Goal: Task Accomplishment & Management: Manage account settings

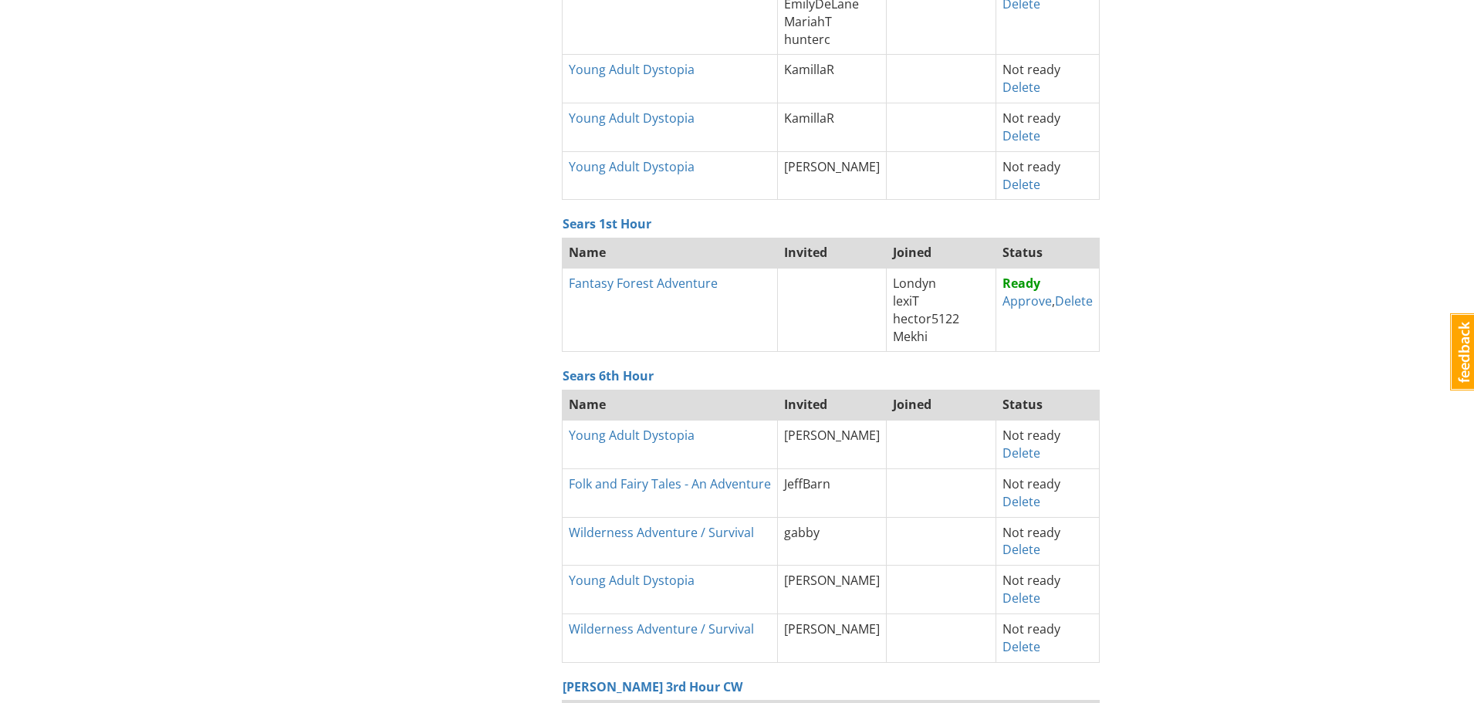
scroll to position [540, 0]
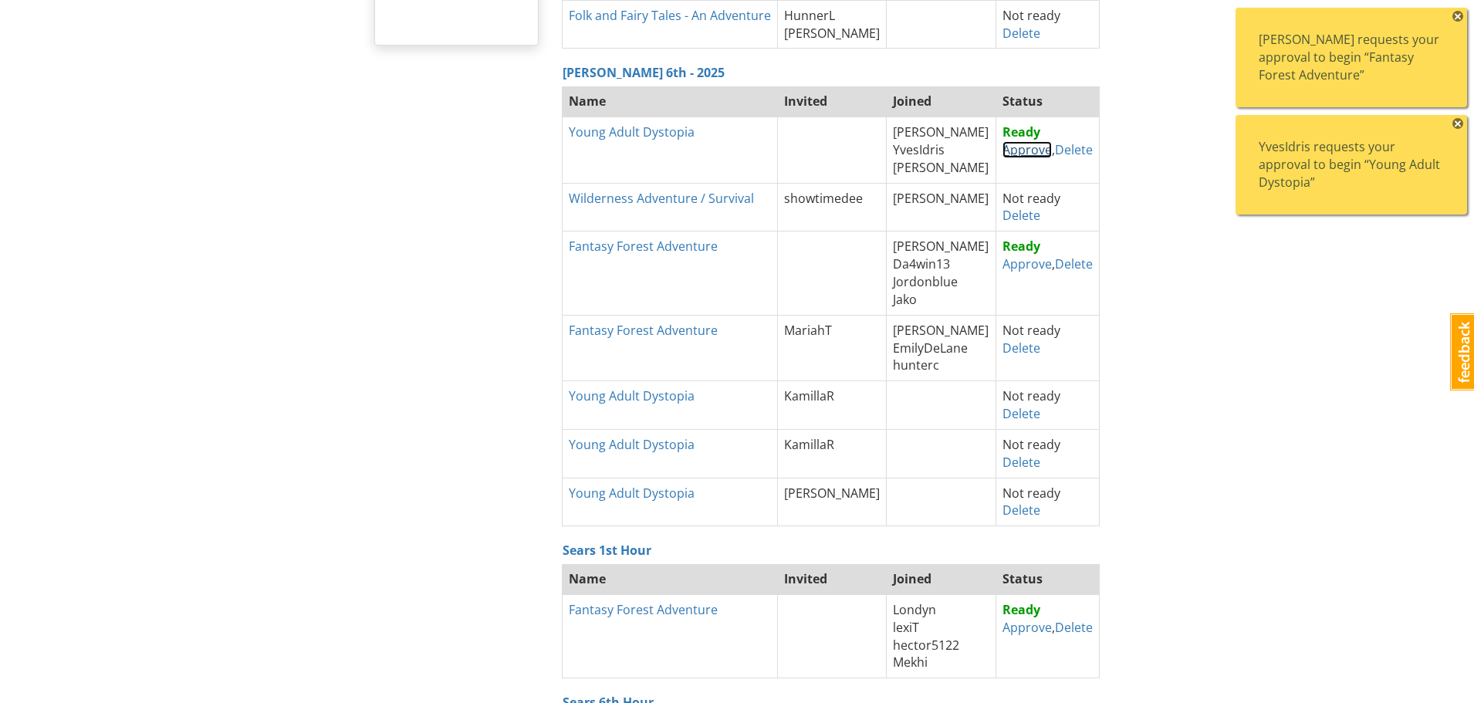
click at [1020, 150] on link "Approve" at bounding box center [1026, 149] width 49 height 17
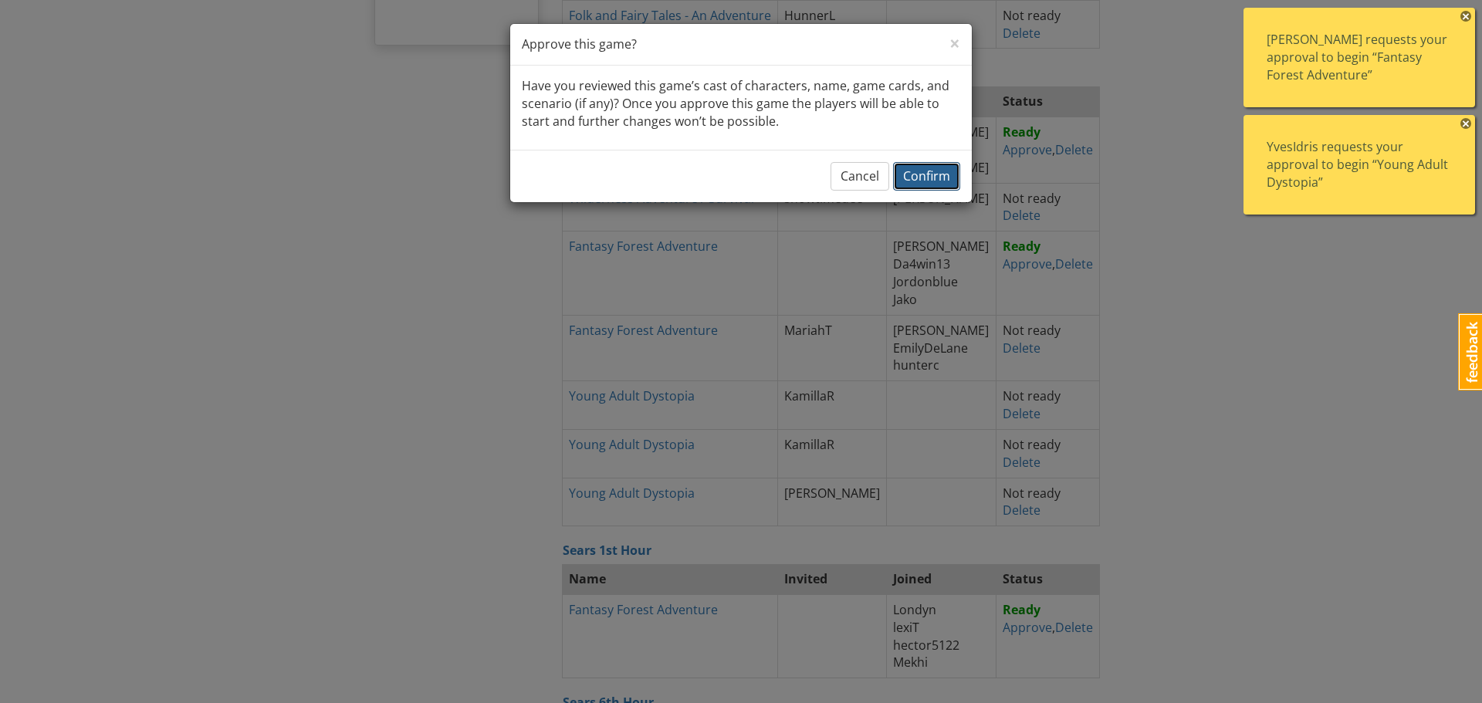
click at [909, 173] on span "Confirm" at bounding box center [926, 175] width 47 height 17
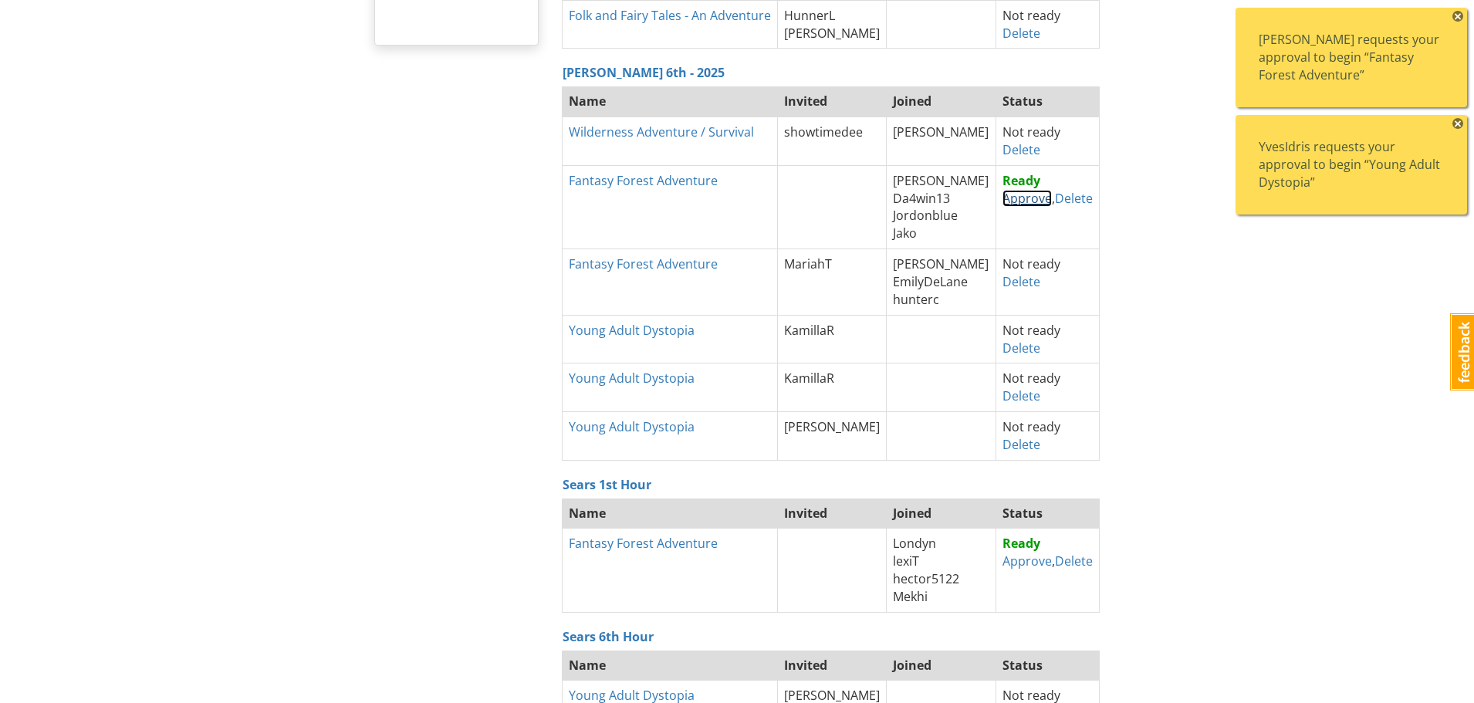
click at [1009, 198] on link "Approve" at bounding box center [1026, 198] width 49 height 17
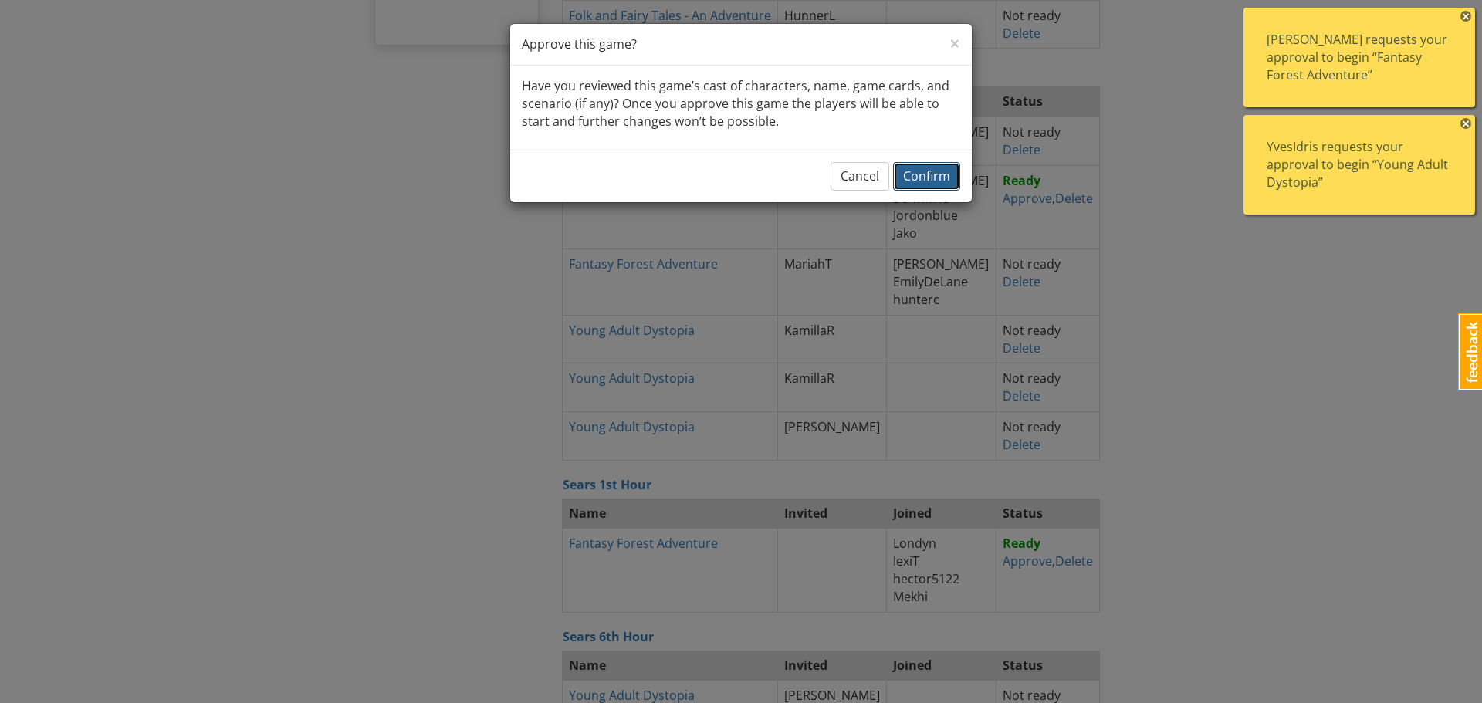
click at [939, 178] on span "Confirm" at bounding box center [926, 175] width 47 height 17
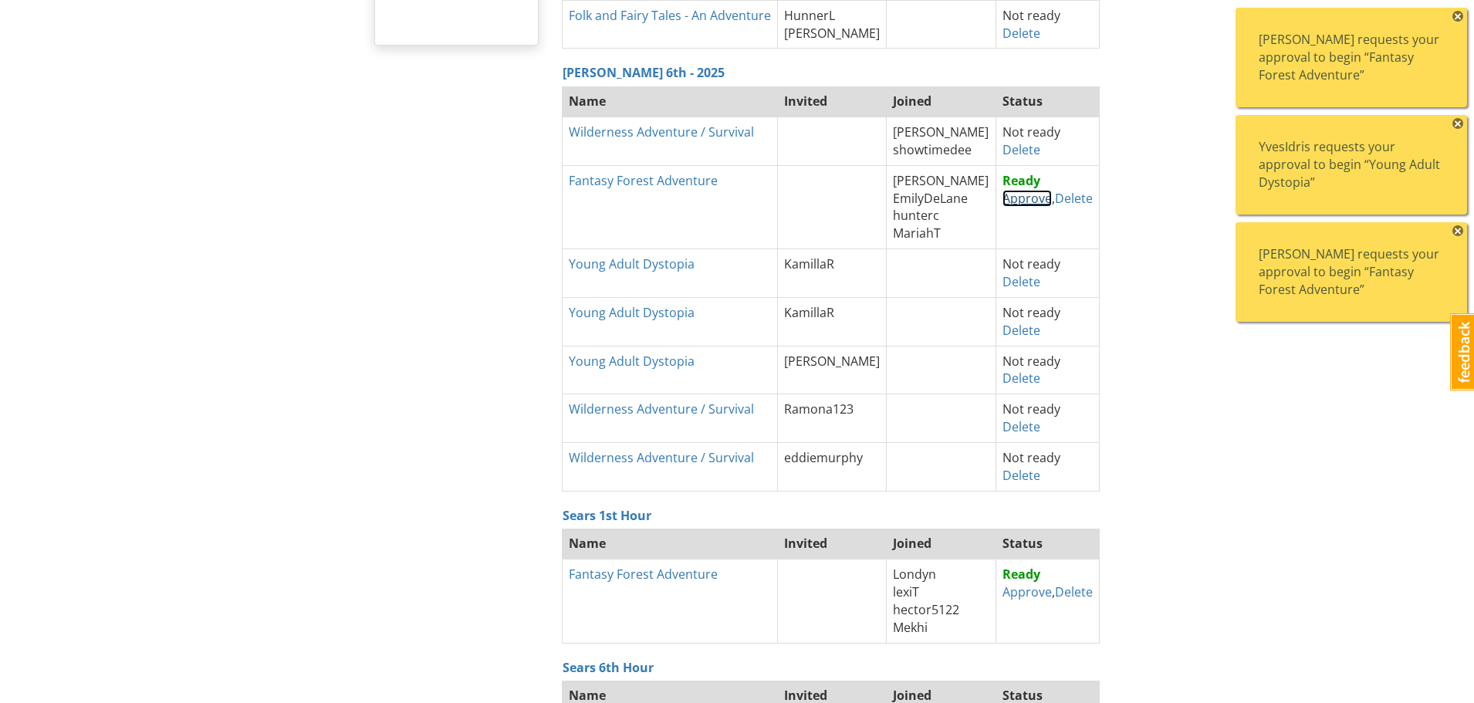
click at [1012, 199] on link "Approve" at bounding box center [1026, 198] width 49 height 17
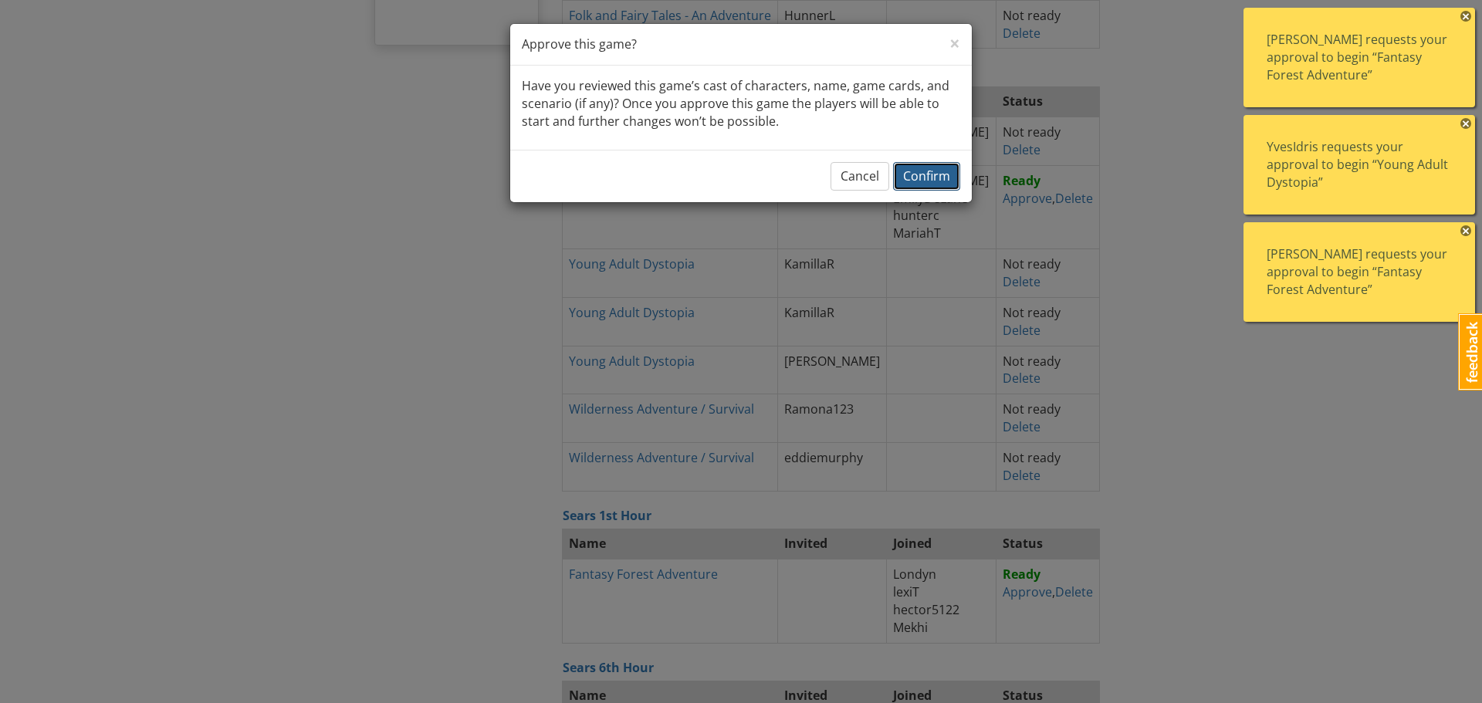
click at [931, 179] on span "Confirm" at bounding box center [926, 175] width 47 height 17
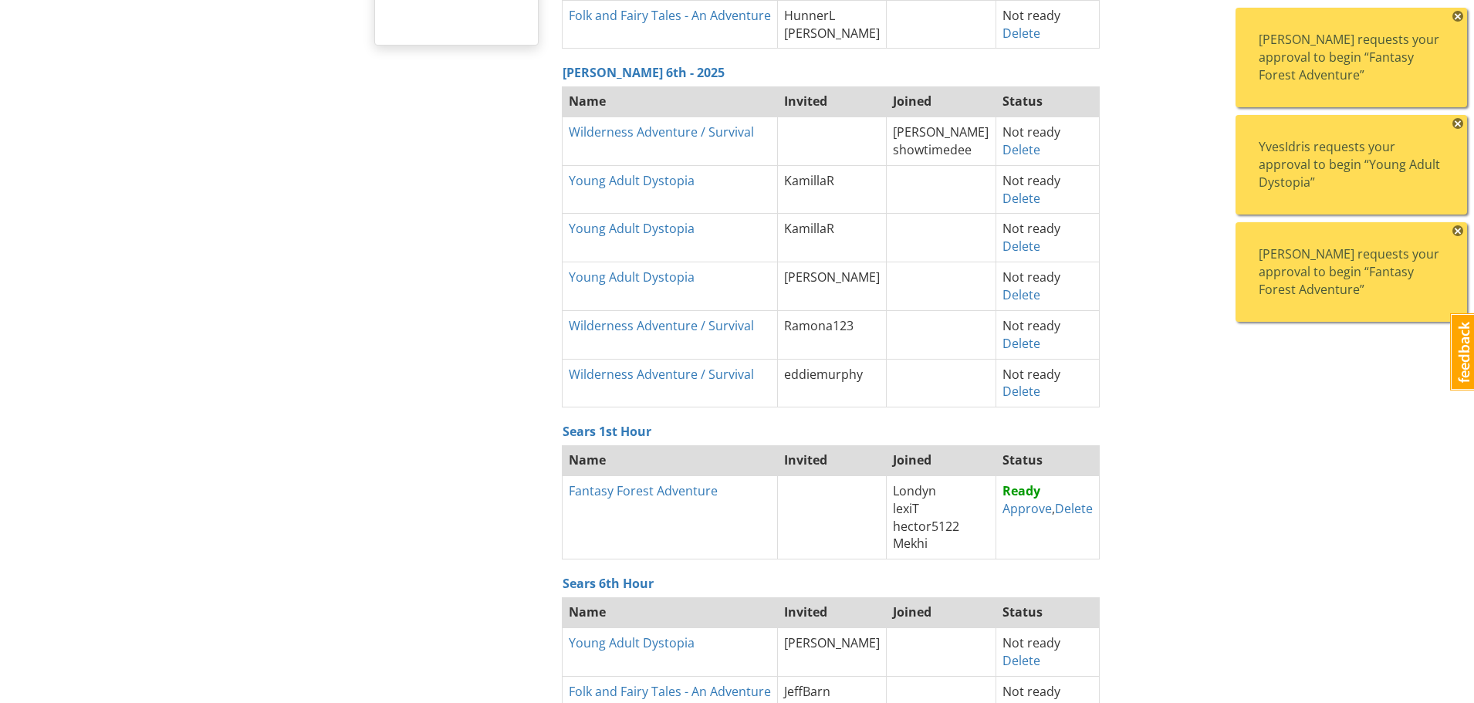
click at [1457, 229] on span "×" at bounding box center [1457, 230] width 11 height 11
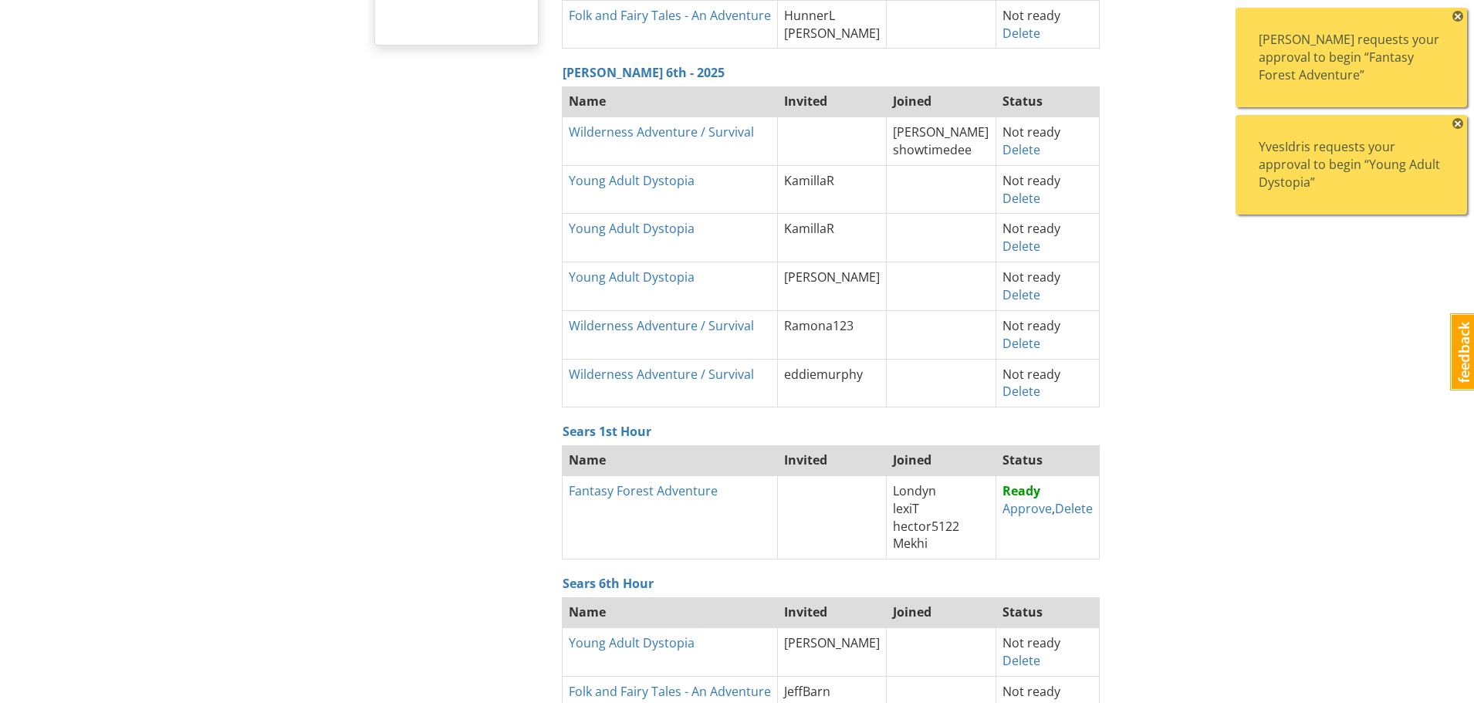
click at [1455, 121] on span "×" at bounding box center [1457, 123] width 11 height 11
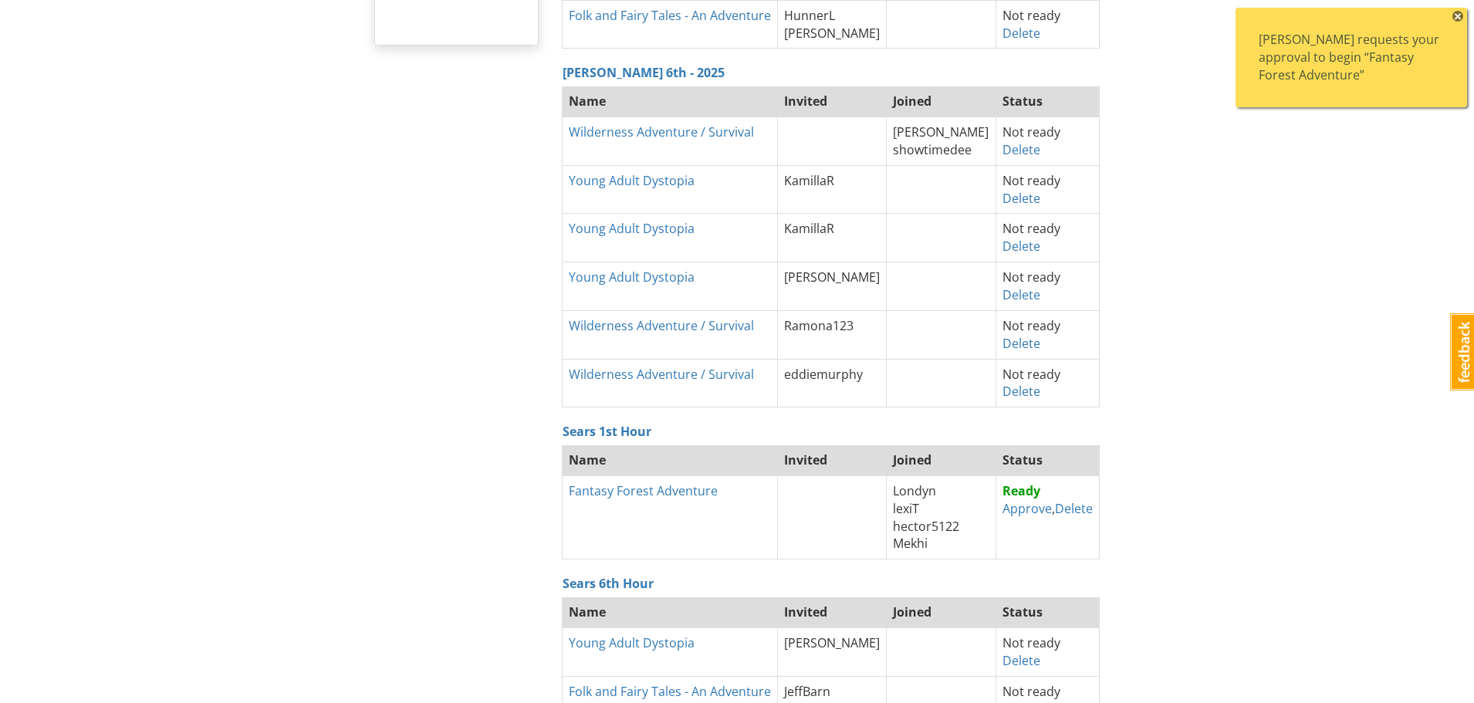
click at [1456, 17] on span "×" at bounding box center [1457, 16] width 11 height 11
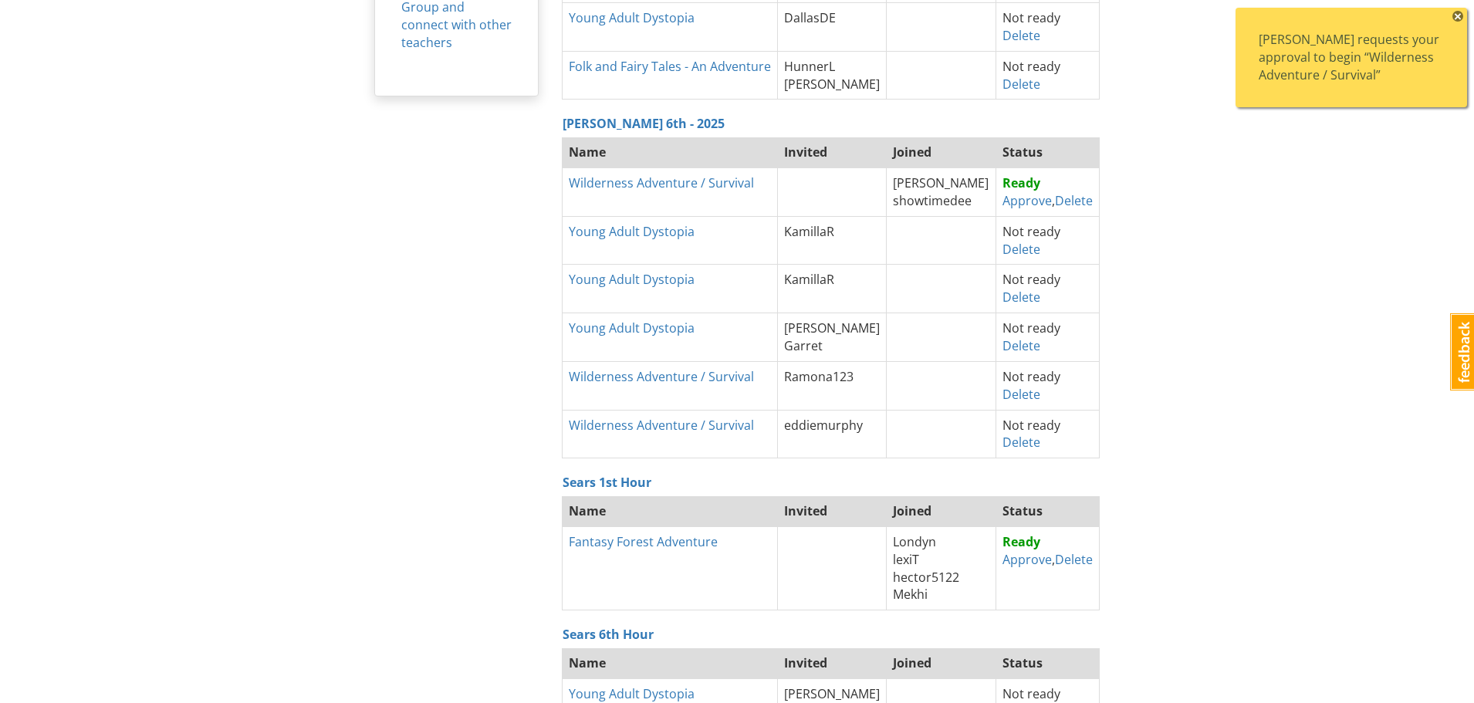
scroll to position [309, 0]
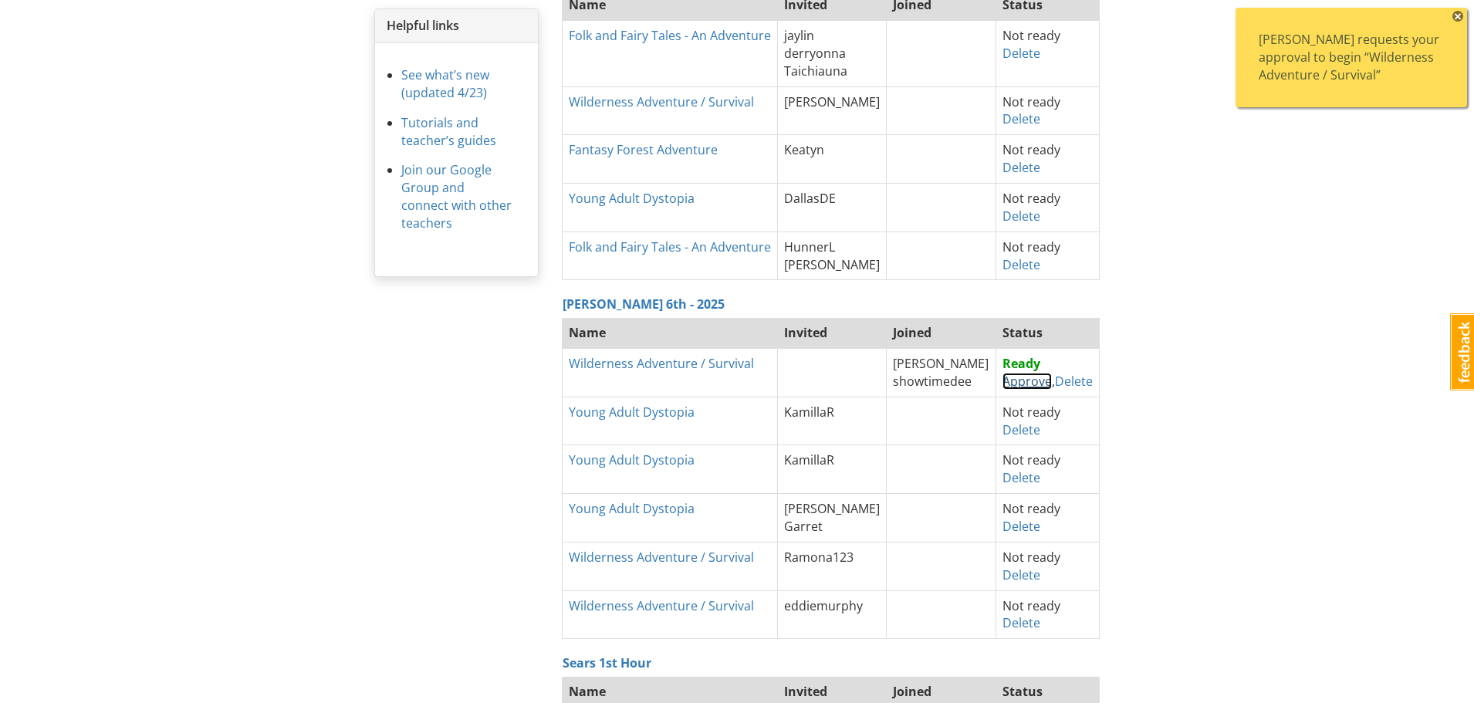
click at [1022, 385] on link "Approve" at bounding box center [1026, 381] width 49 height 17
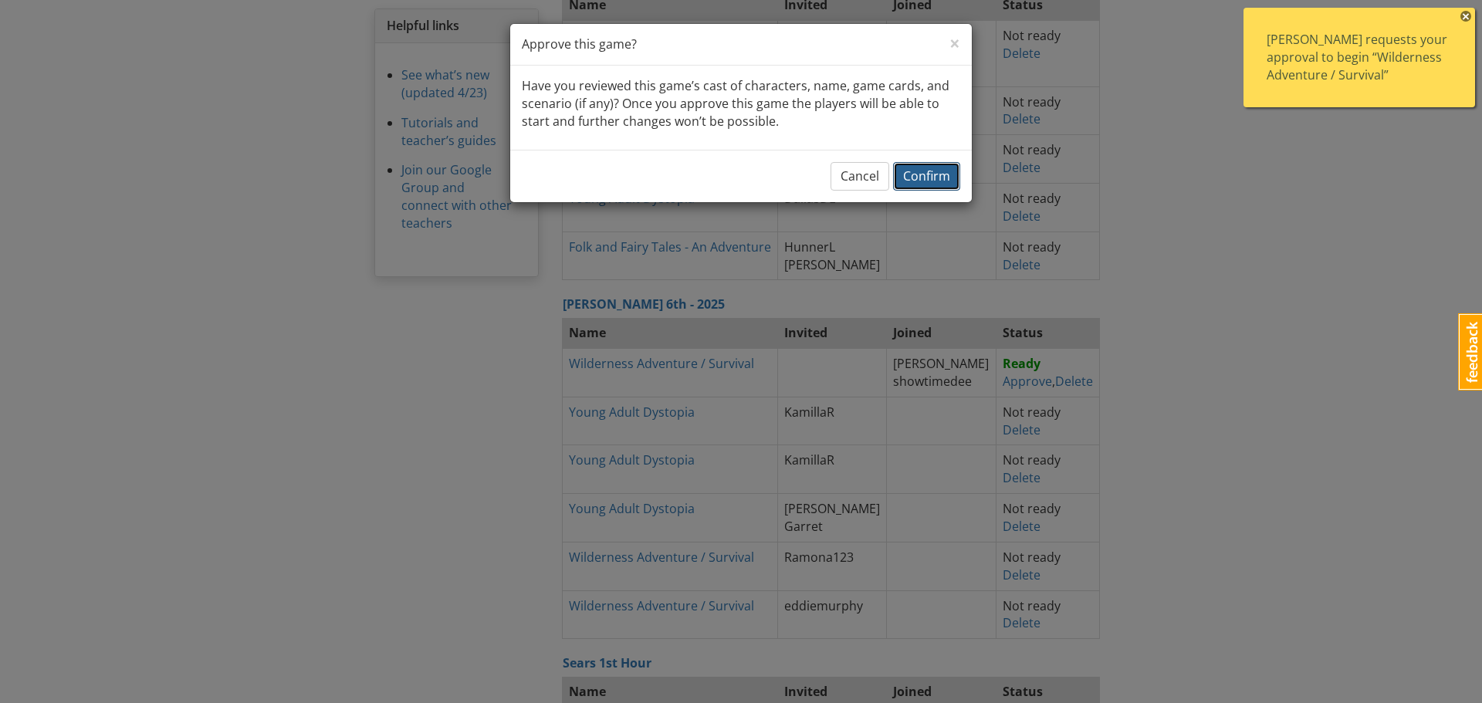
click at [916, 170] on span "Confirm" at bounding box center [926, 175] width 47 height 17
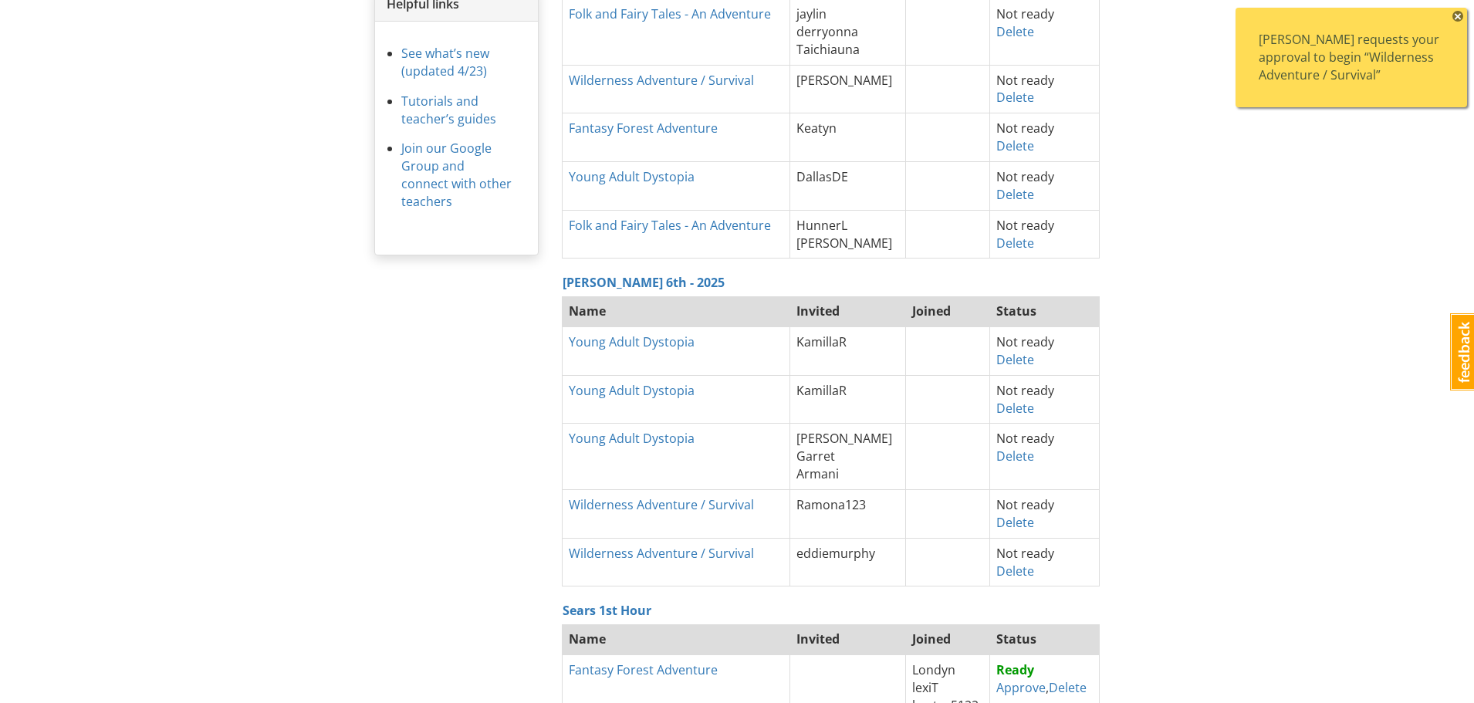
scroll to position [0, 0]
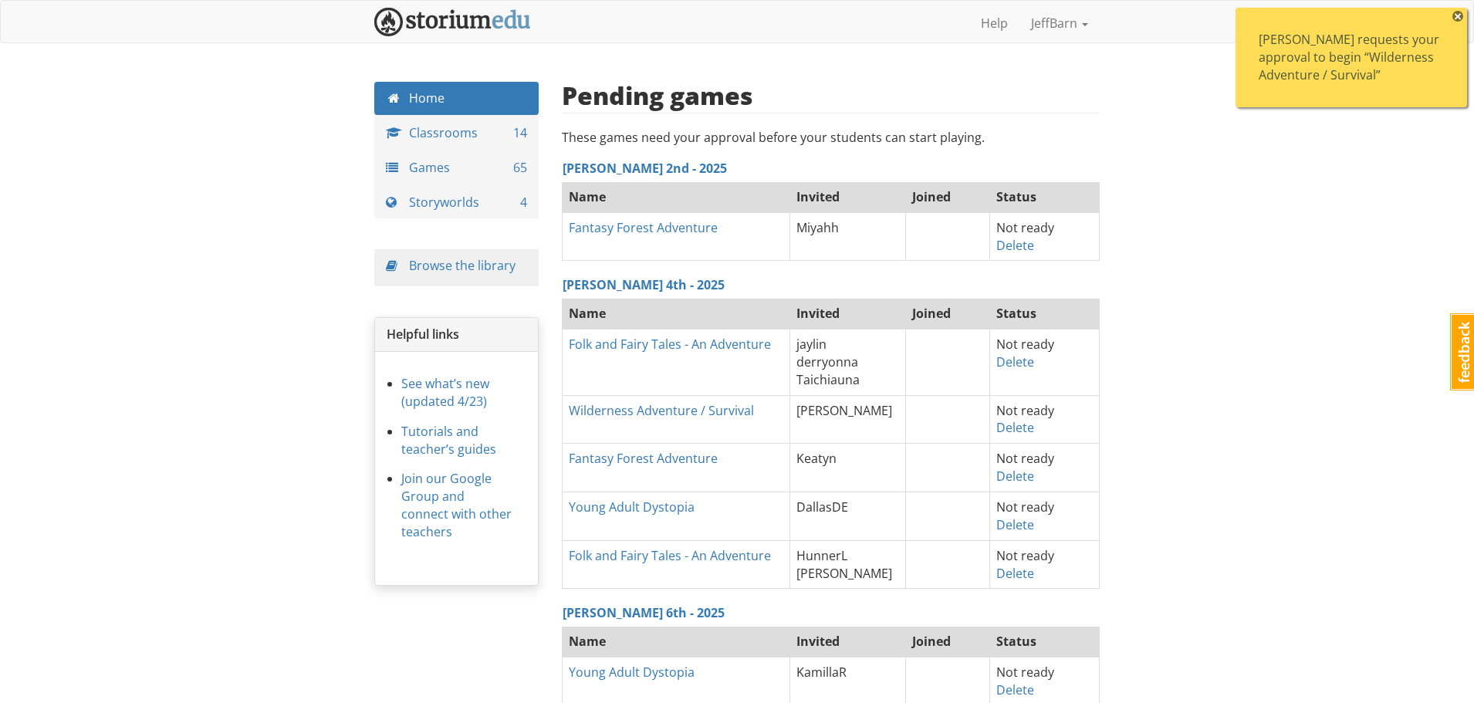
click at [1457, 14] on span "×" at bounding box center [1457, 16] width 11 height 11
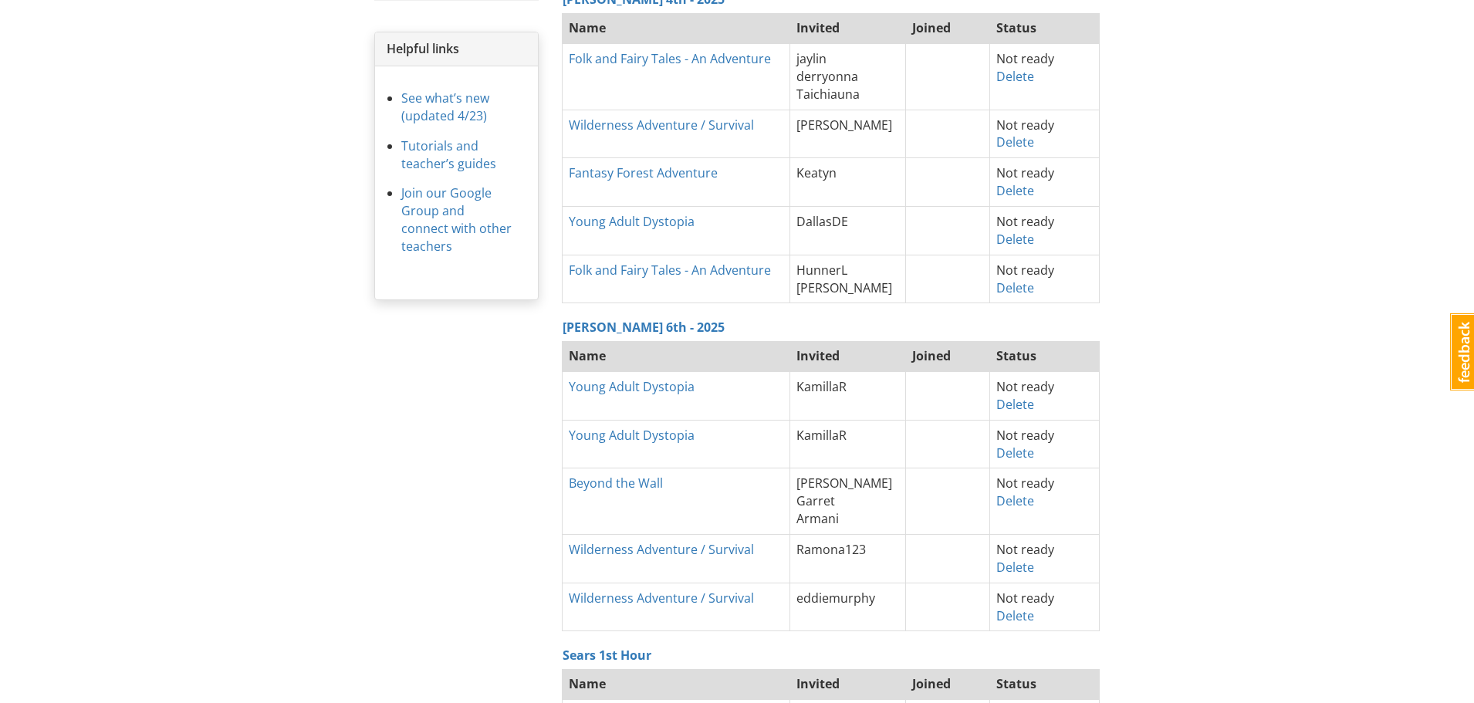
scroll to position [309, 0]
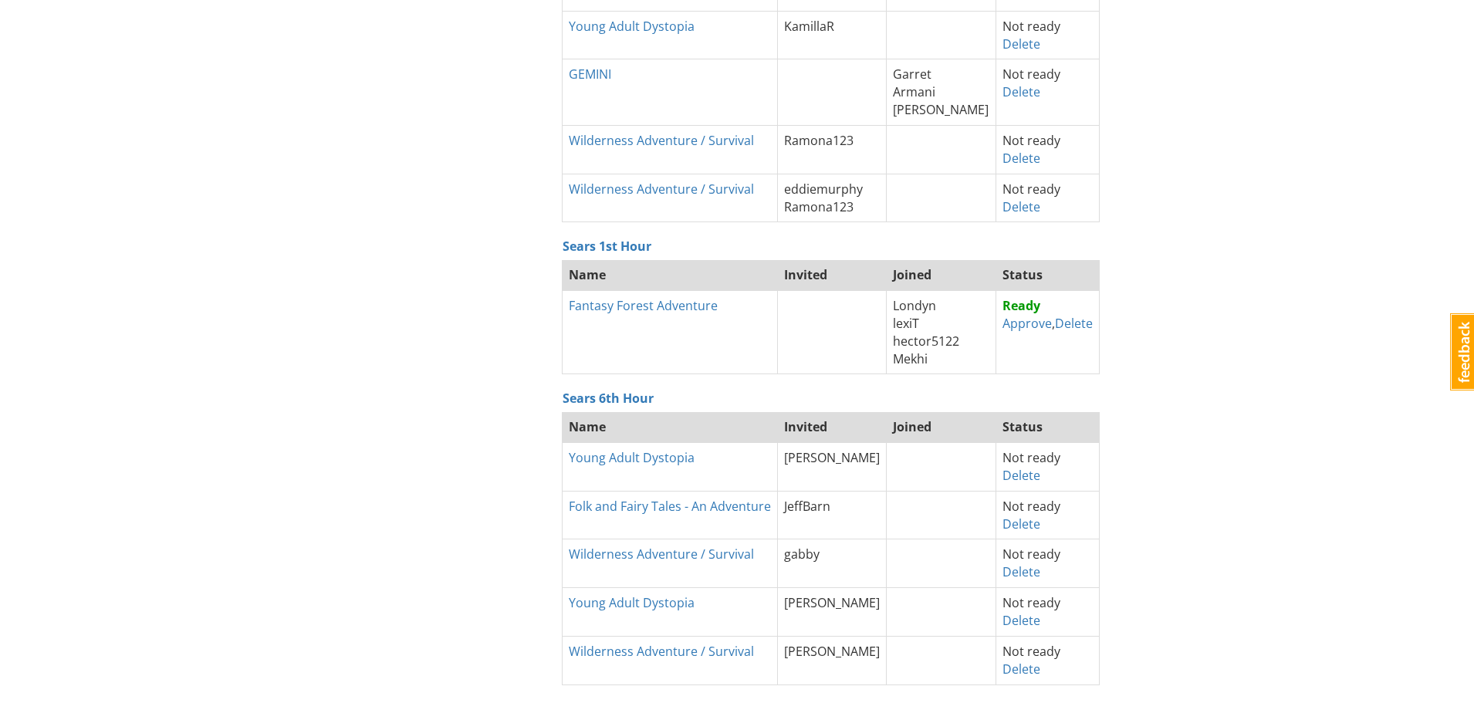
scroll to position [540, 0]
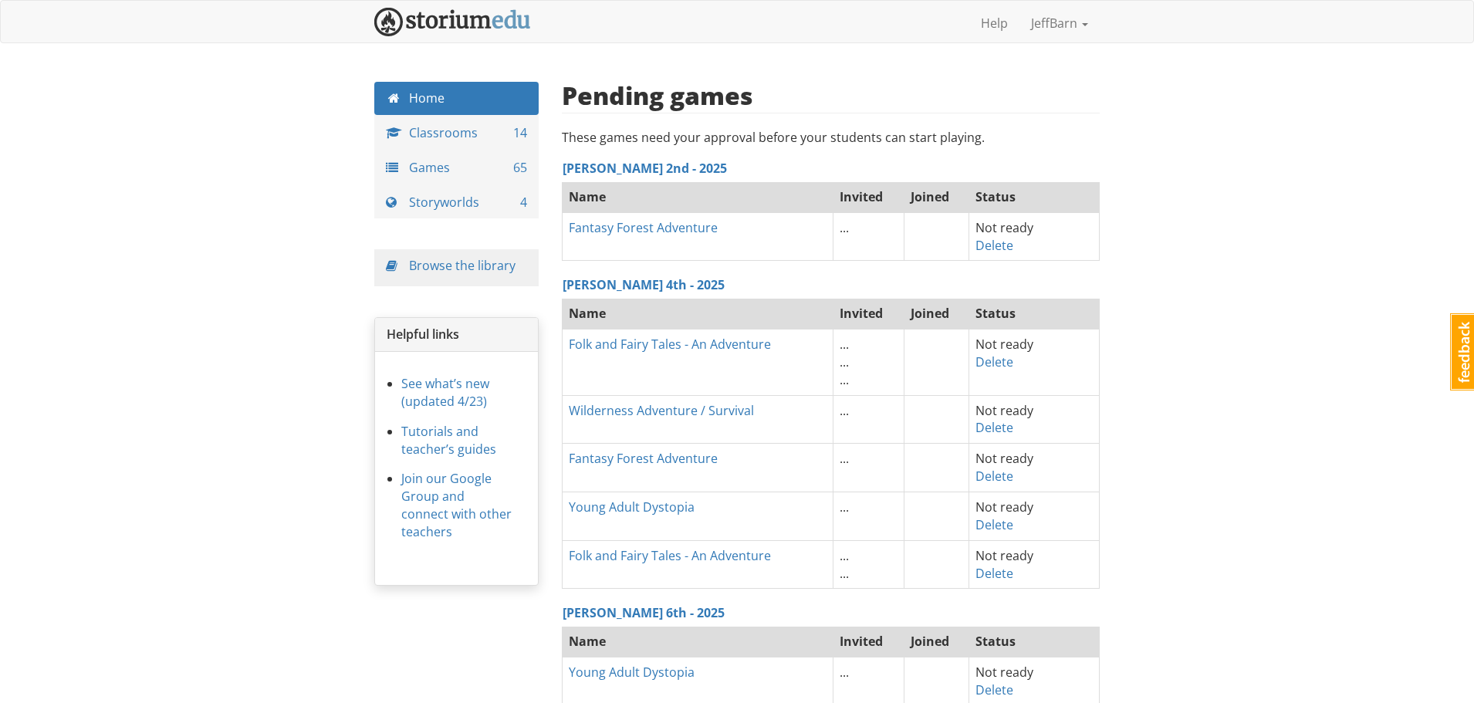
scroll to position [540, 0]
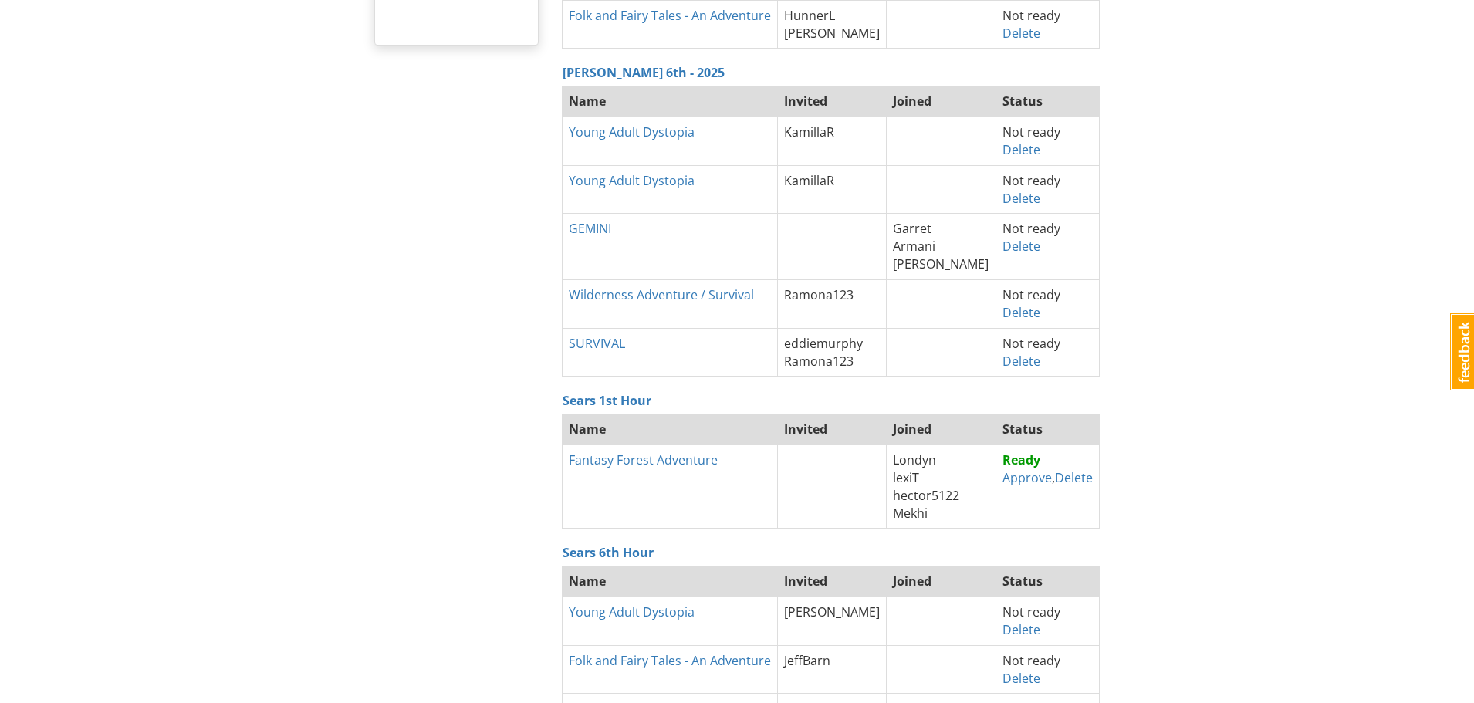
click at [921, 243] on span "Armani" at bounding box center [914, 246] width 42 height 17
click at [590, 225] on link "GEMINI" at bounding box center [590, 228] width 42 height 17
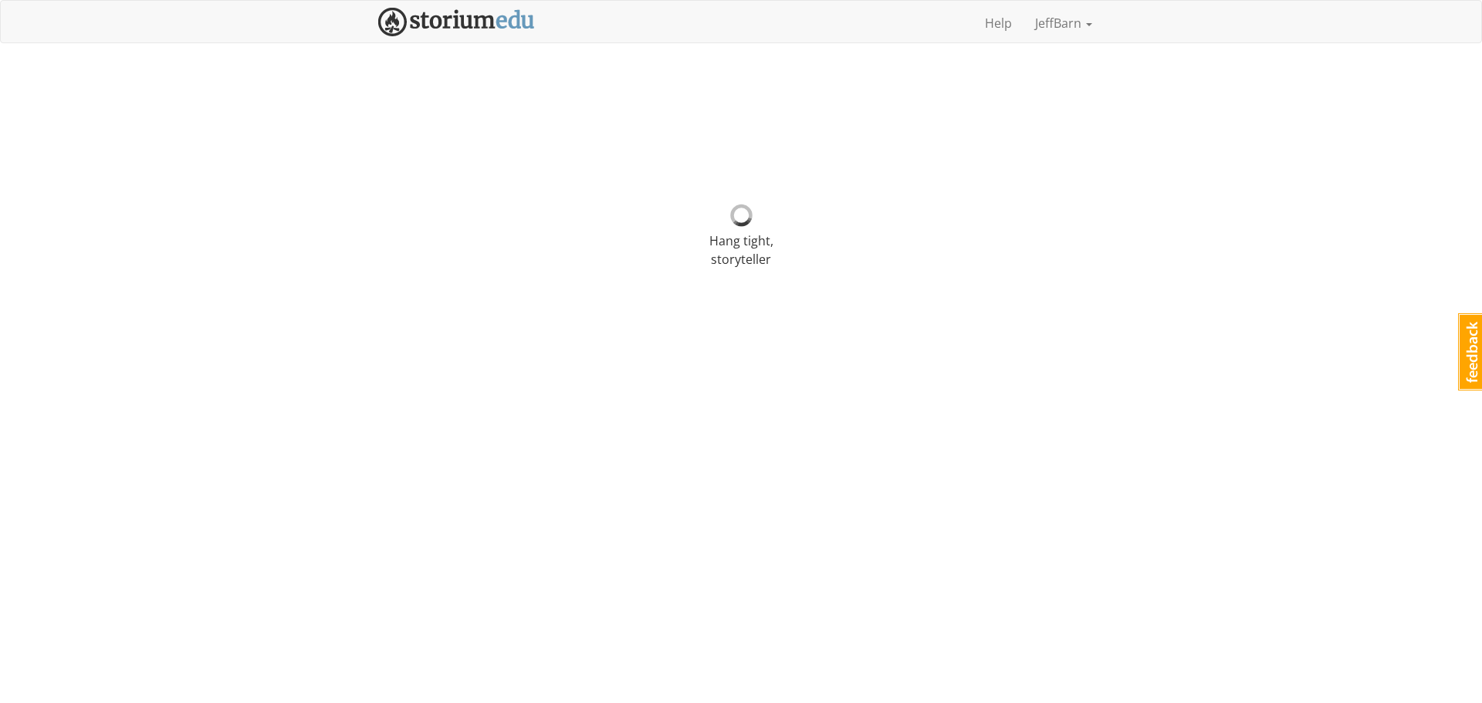
select select "gtg00v"
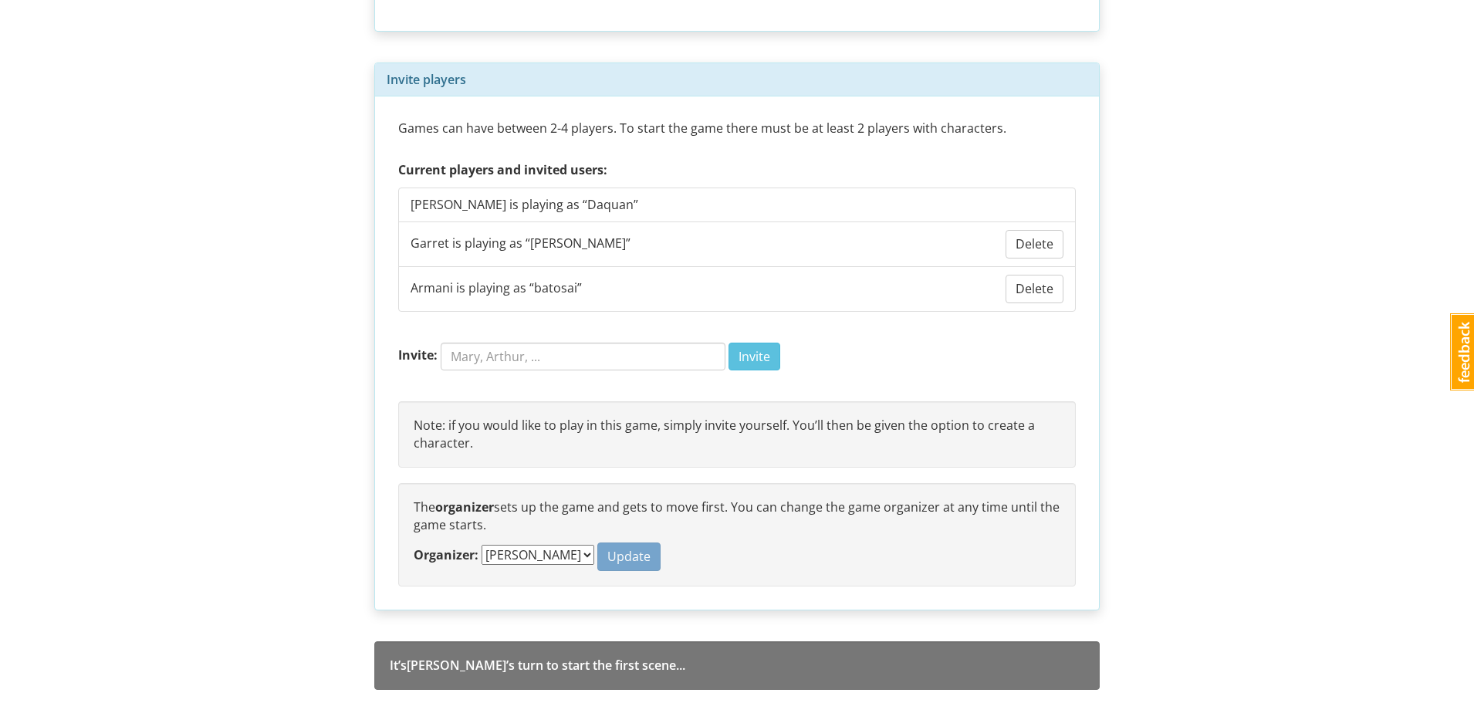
scroll to position [1097, 0]
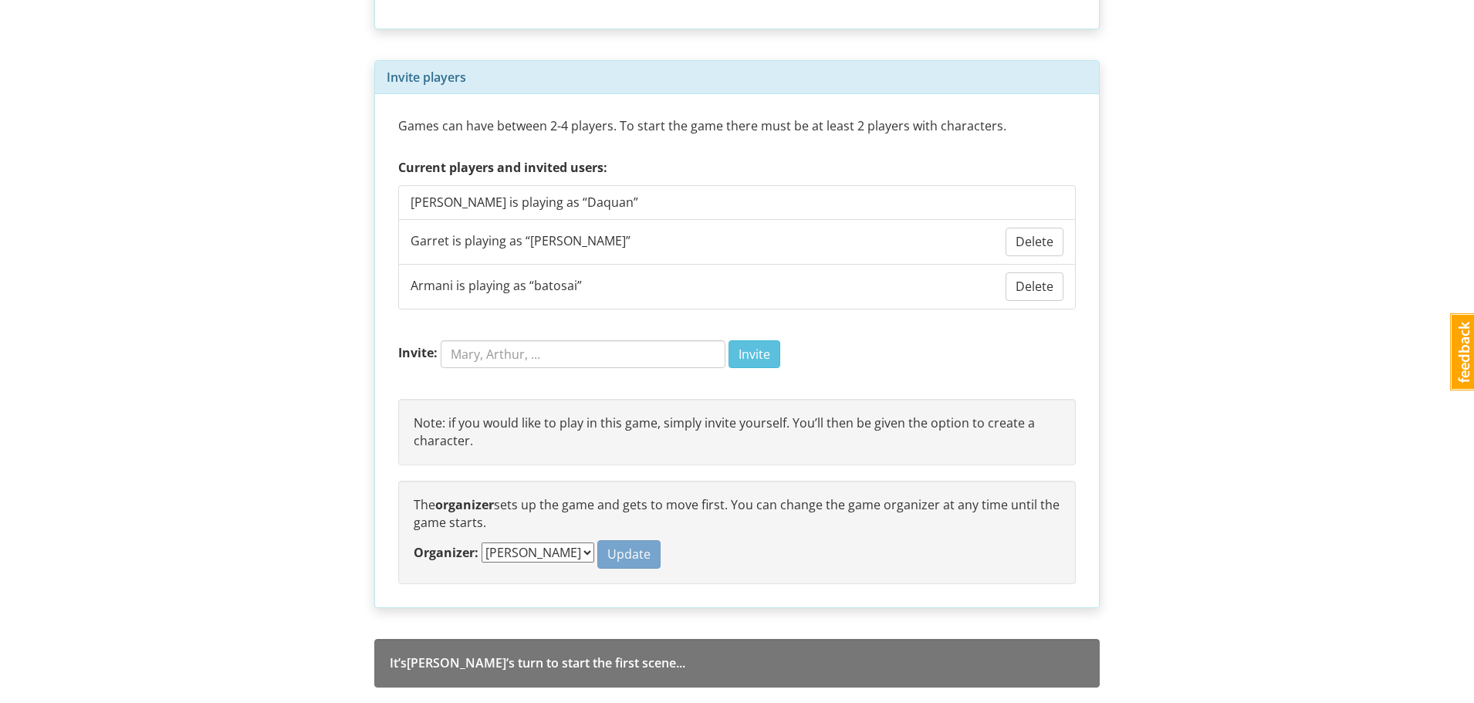
click at [498, 549] on select "JeffBarn Jeron Garret Armani" at bounding box center [537, 552] width 113 height 20
click at [512, 542] on form "Organizer: JeffBarn Jeron Garret Armani Update" at bounding box center [737, 554] width 647 height 29
click at [517, 553] on select "JeffBarn Jeron Garret Armani" at bounding box center [537, 552] width 113 height 20
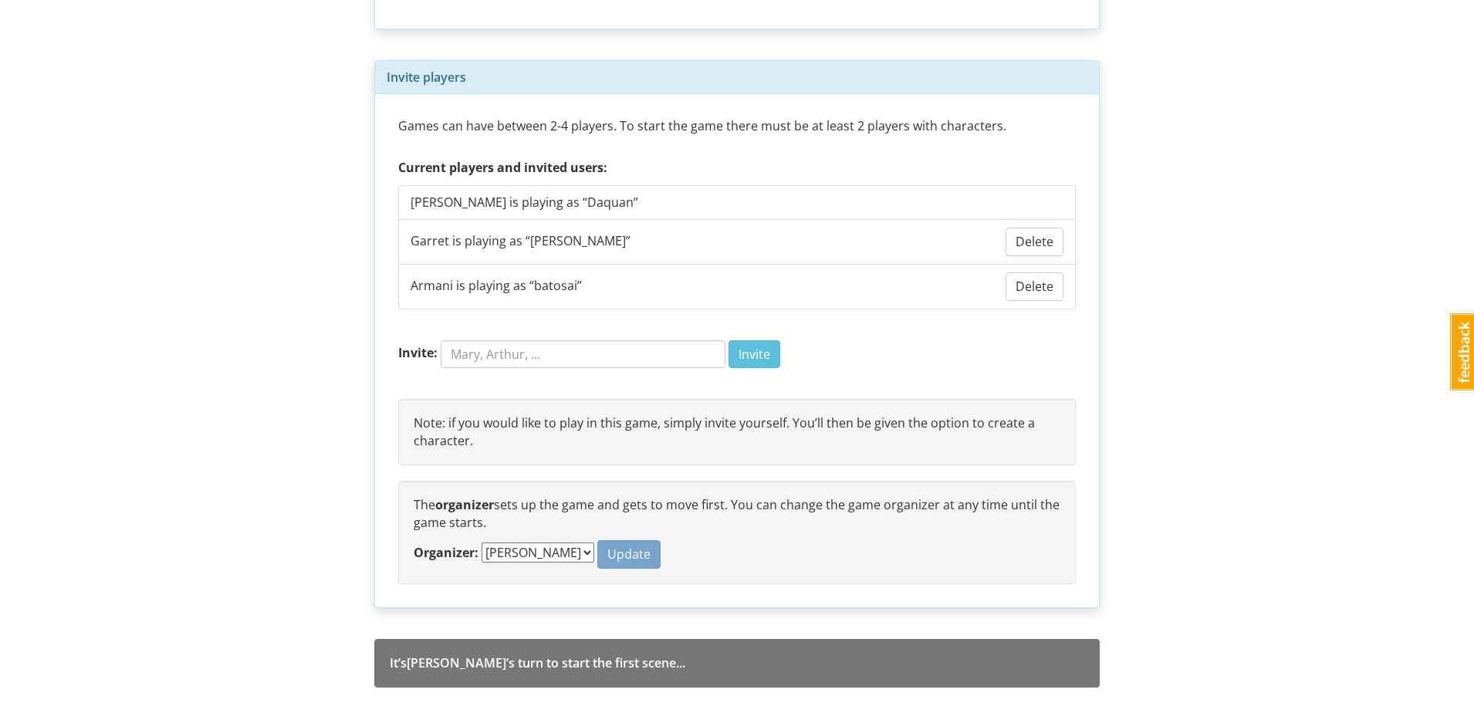
click at [524, 507] on p "The organizer sets up the game and gets to move first. You can change the game …" at bounding box center [737, 513] width 647 height 35
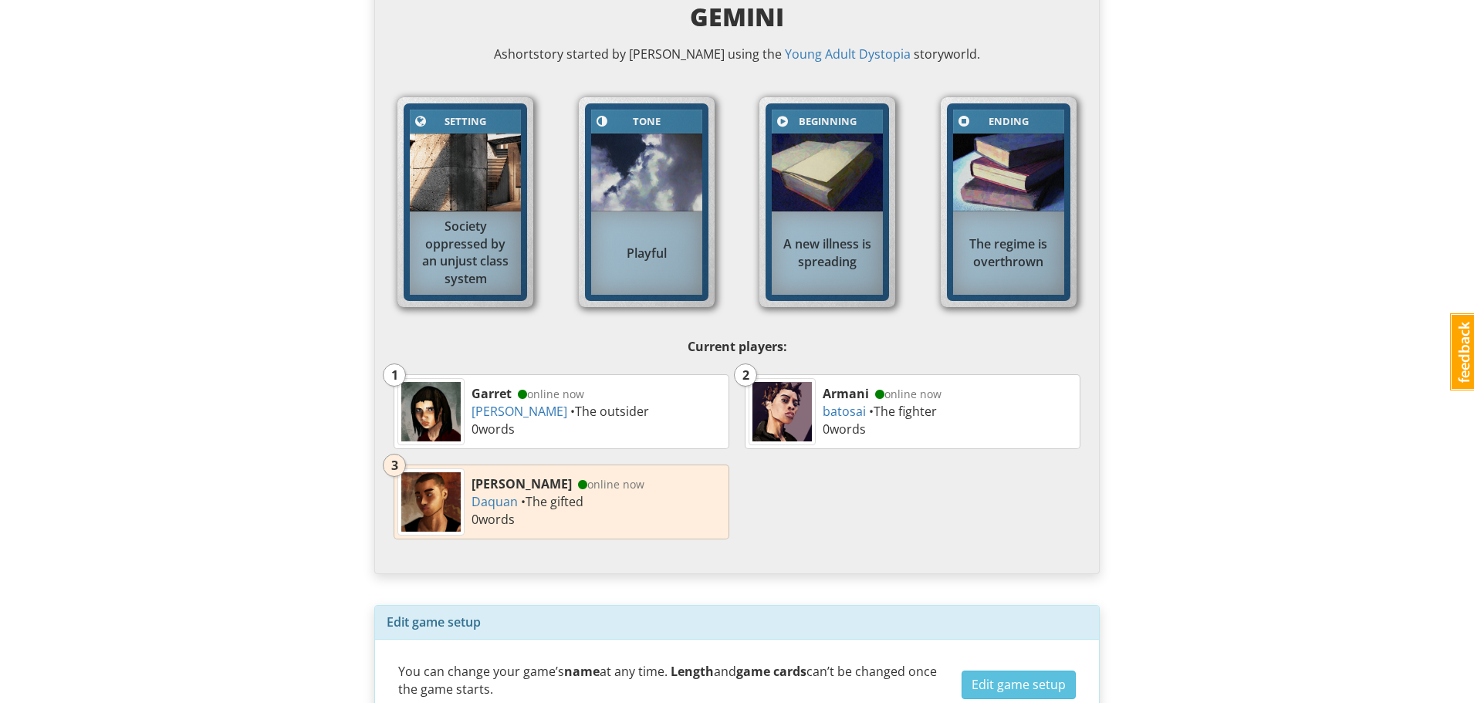
scroll to position [403, 0]
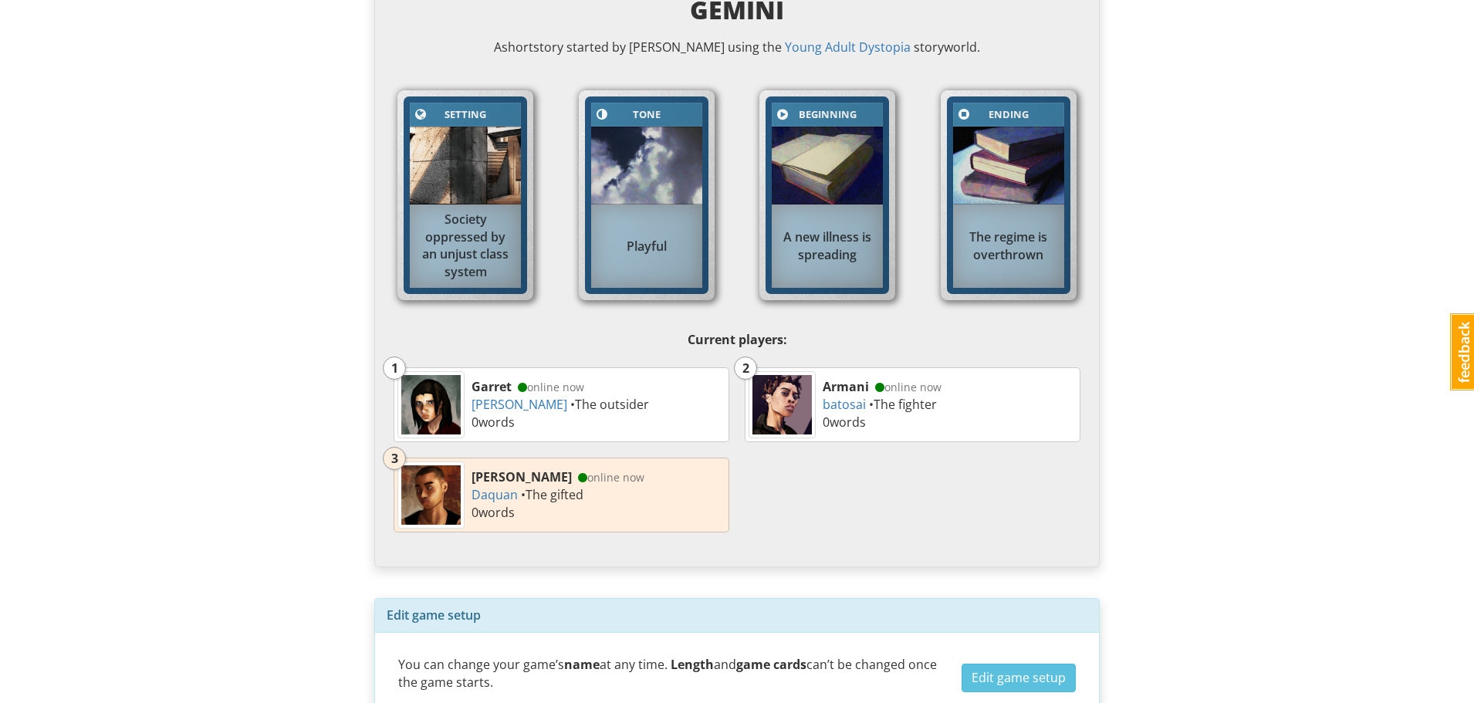
click at [524, 507] on div "Jeron online now Daquan • The gifted 0 word s" at bounding box center [598, 495] width 261 height 61
click at [656, 404] on div "Garret online now garry jankens • The outsider 0 word s" at bounding box center [598, 404] width 261 height 61
click at [831, 397] on link "batosai" at bounding box center [844, 404] width 43 height 17
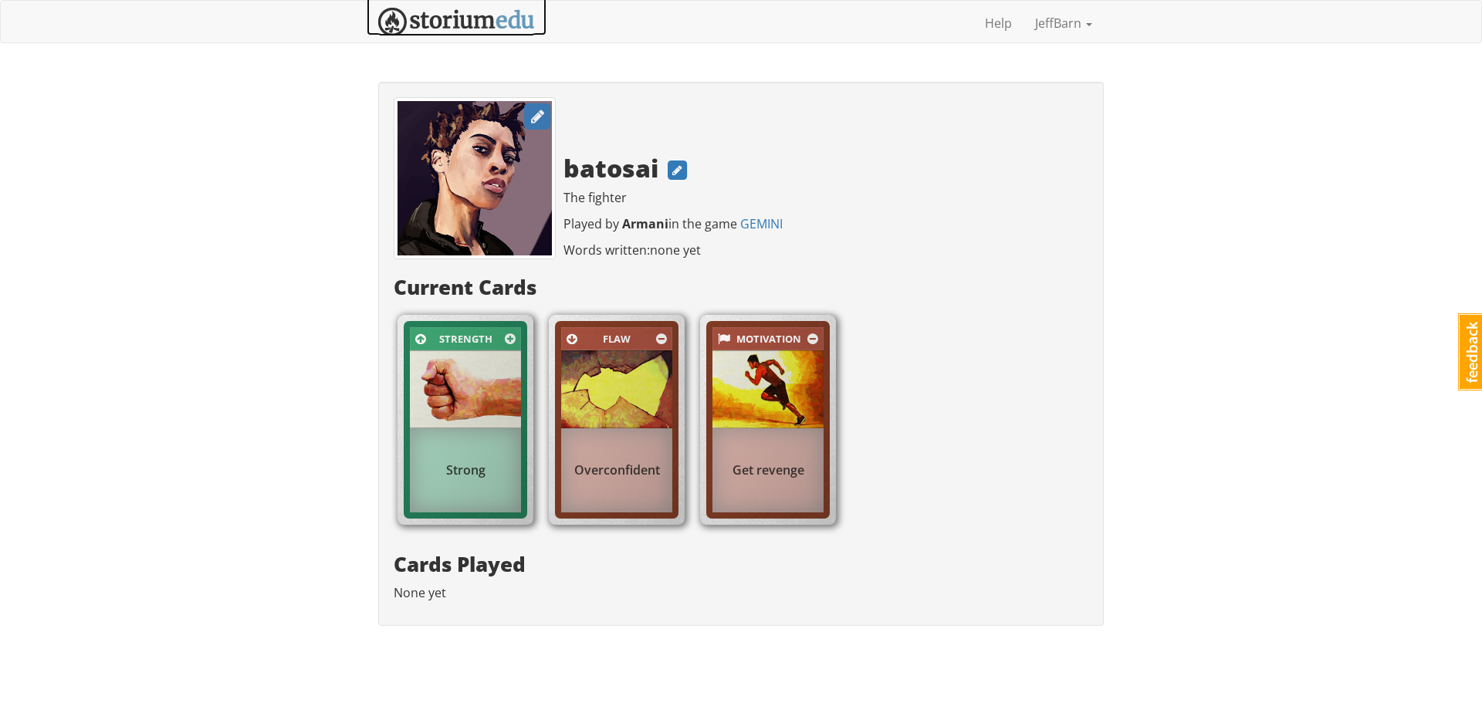
click at [433, 15] on img at bounding box center [456, 22] width 157 height 29
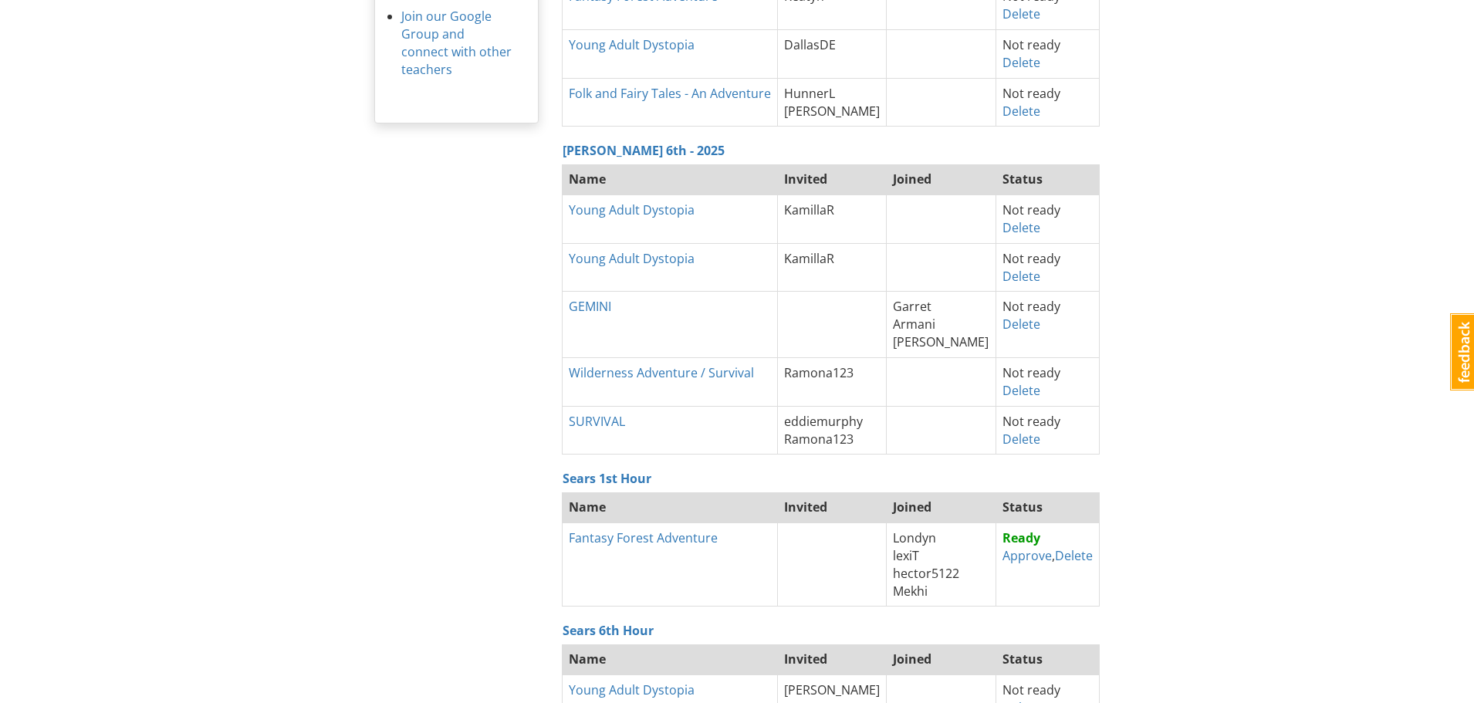
scroll to position [463, 0]
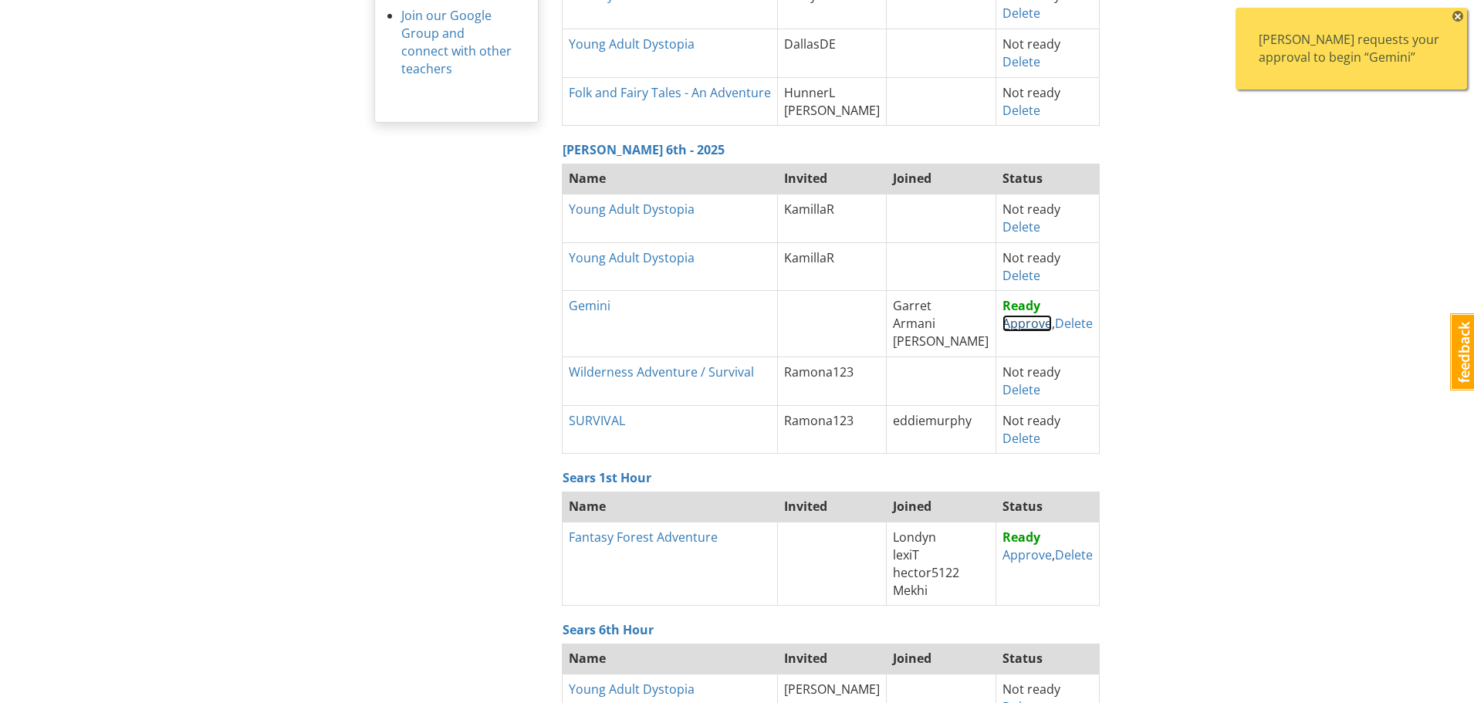
click at [1008, 329] on link "Approve" at bounding box center [1026, 323] width 49 height 17
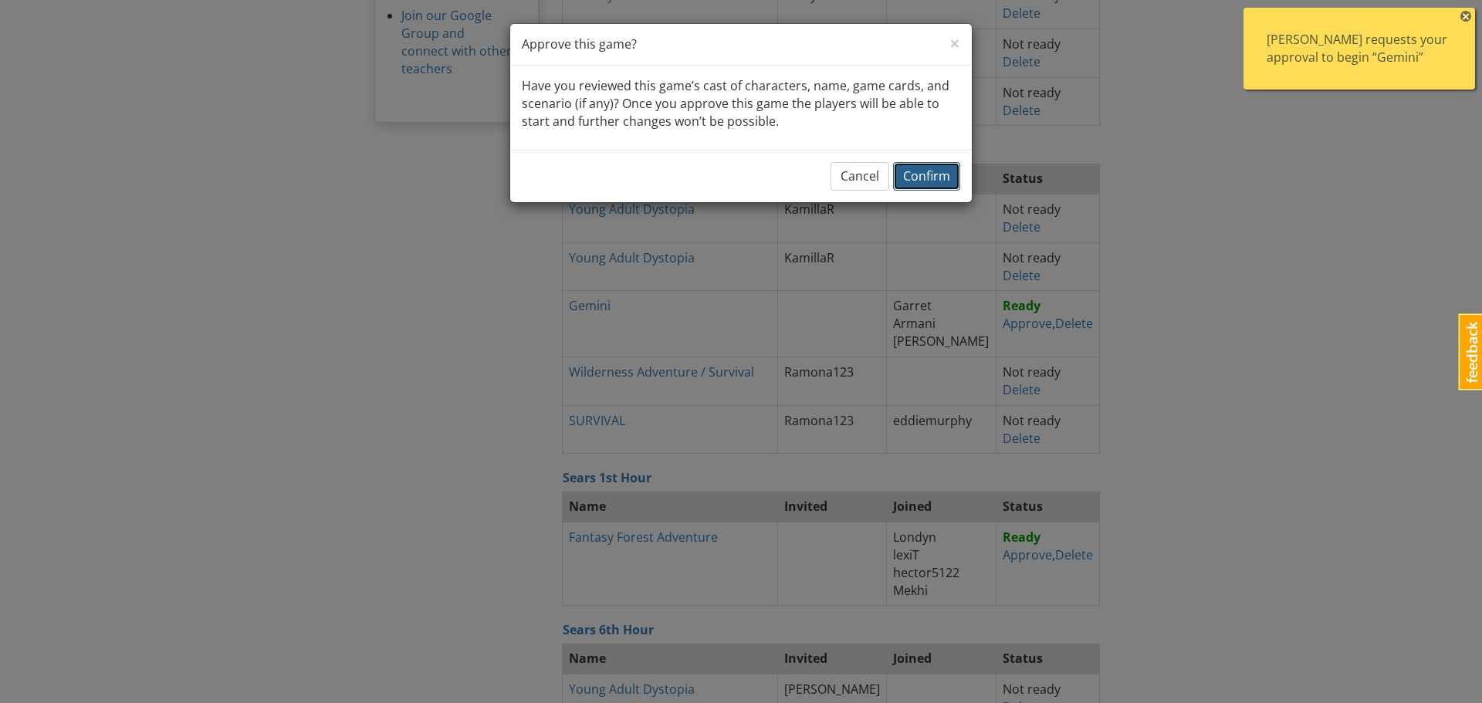
click at [935, 180] on span "Confirm" at bounding box center [926, 175] width 47 height 17
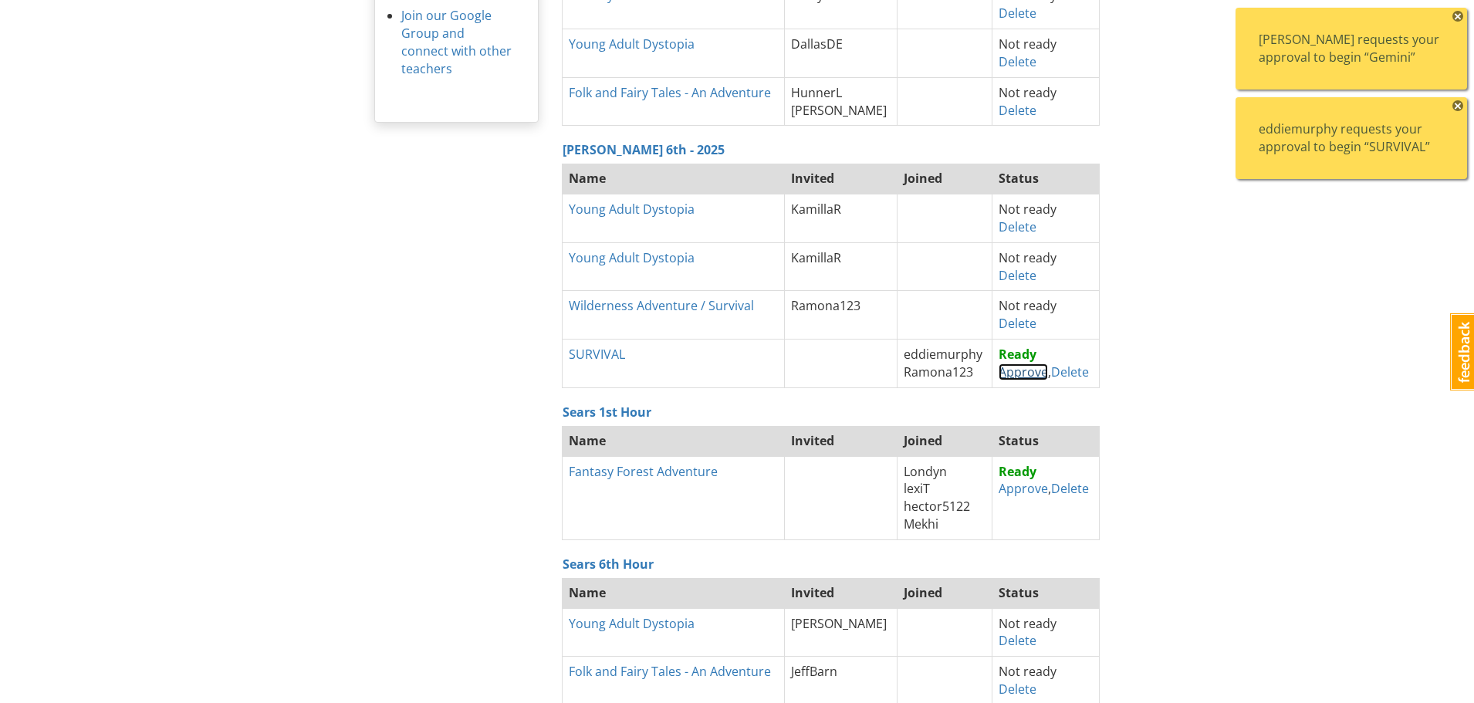
click at [1003, 376] on link "Approve" at bounding box center [1022, 371] width 49 height 17
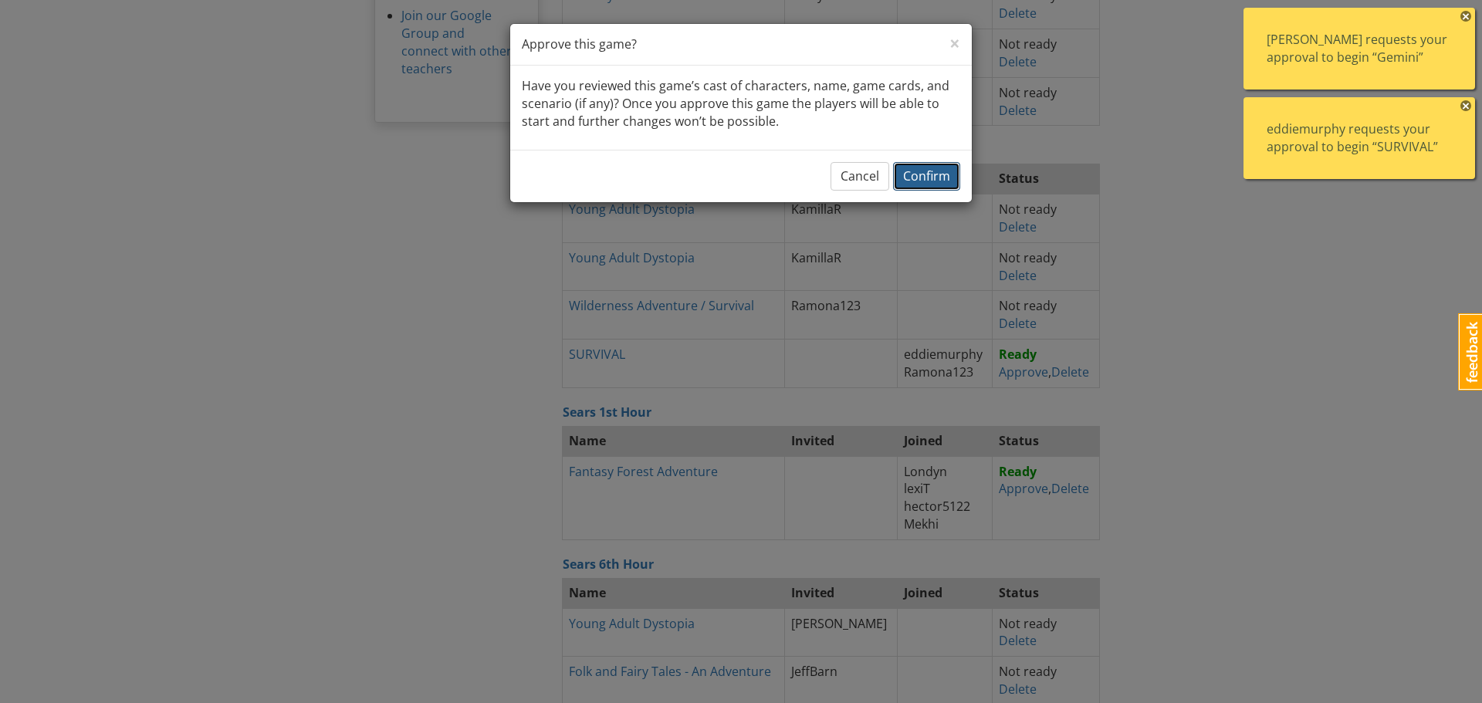
click at [921, 174] on span "Confirm" at bounding box center [926, 175] width 47 height 17
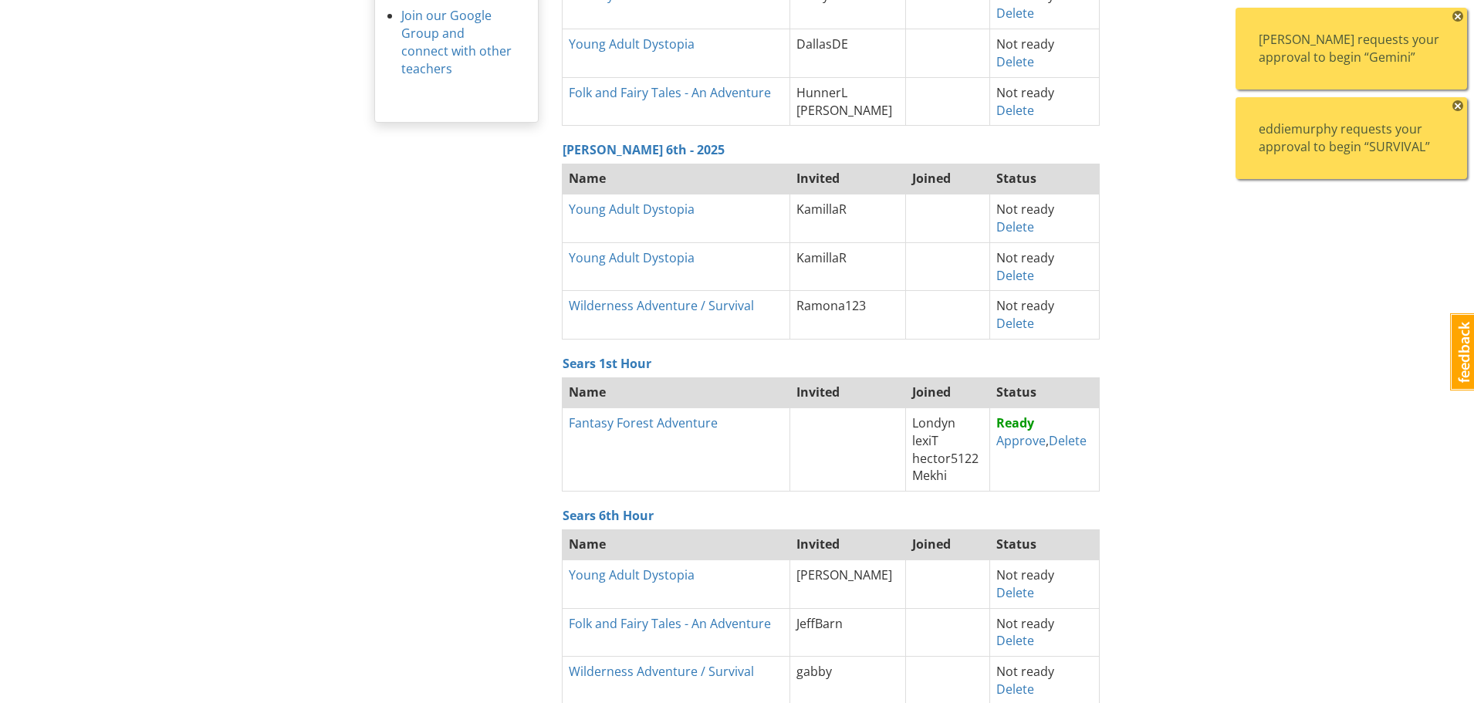
click at [1463, 102] on div "eddiemurphy requests your approval to begin “SURVIVAL” ×" at bounding box center [1350, 138] width 231 height 82
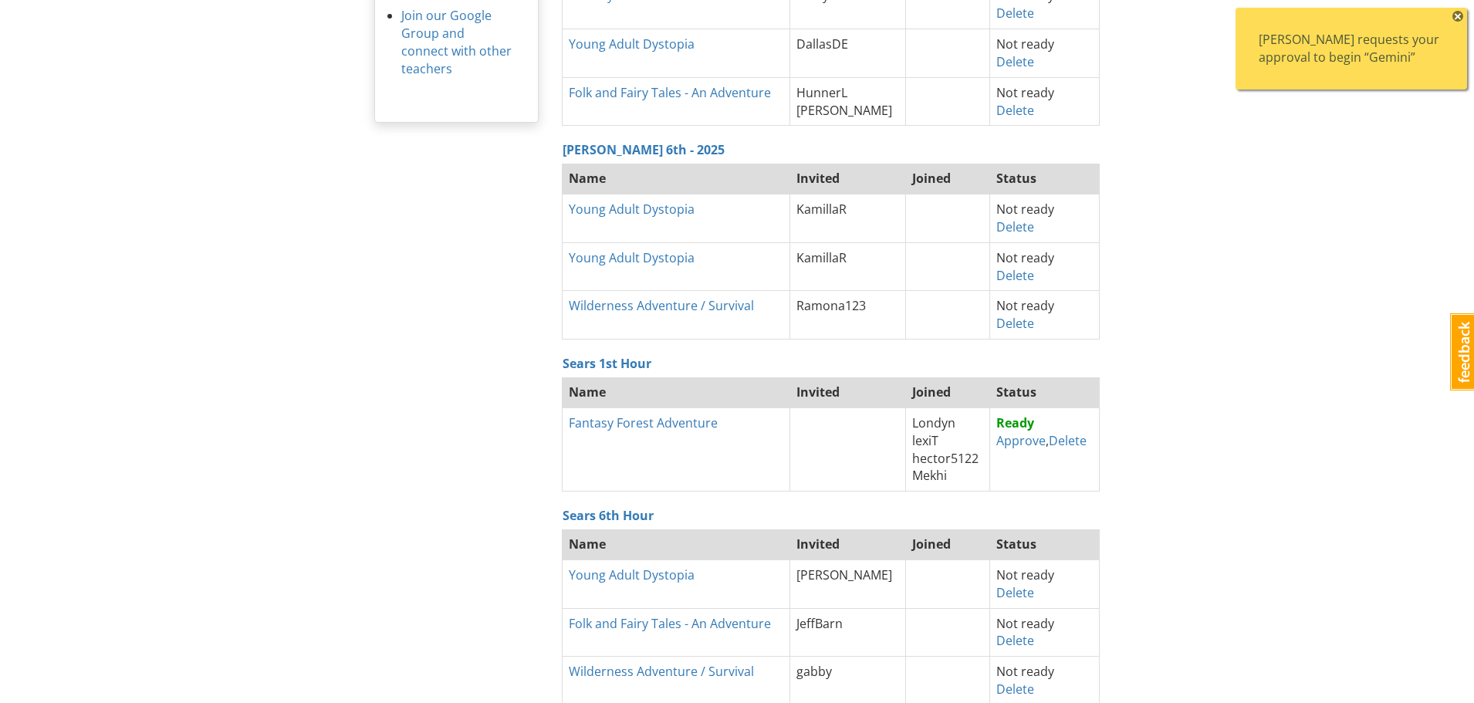
click at [1459, 17] on span "×" at bounding box center [1457, 16] width 11 height 11
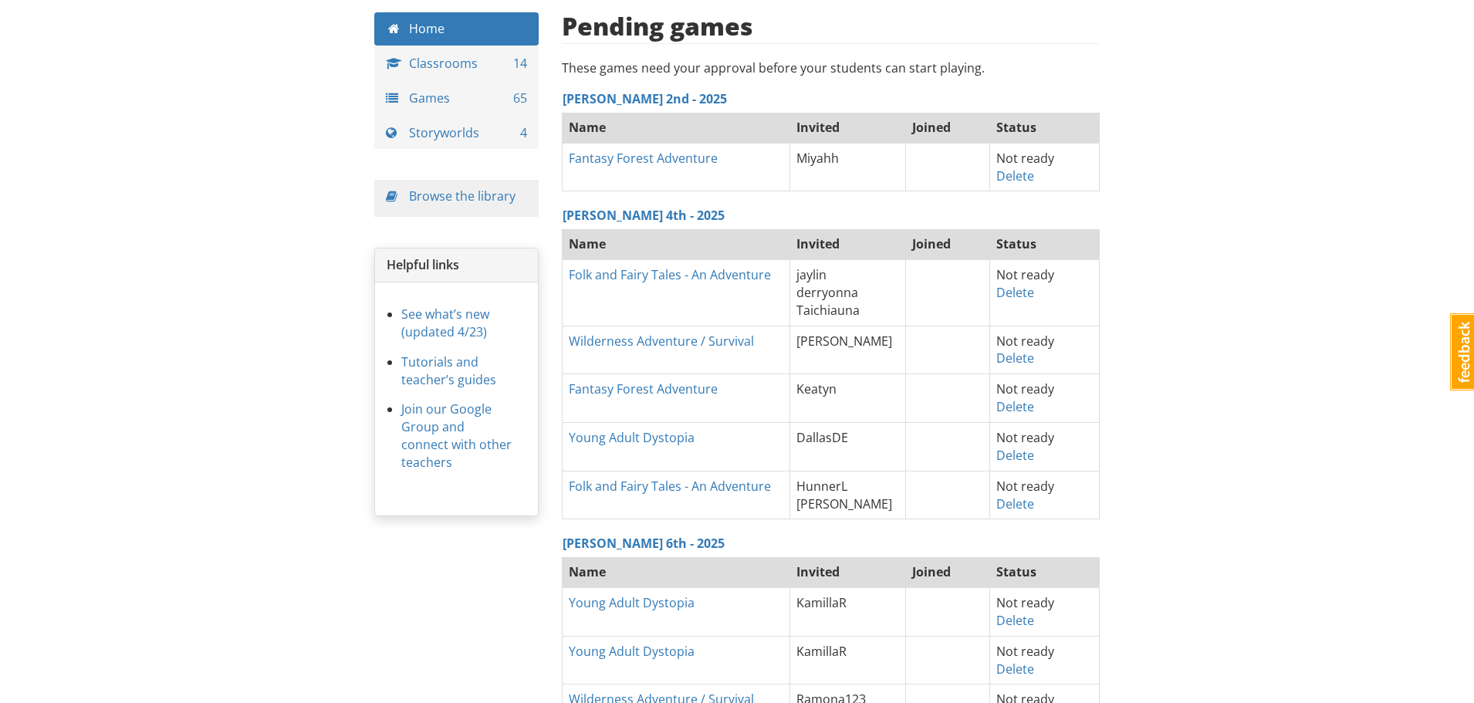
scroll to position [0, 0]
